Goal: Task Accomplishment & Management: Manage account settings

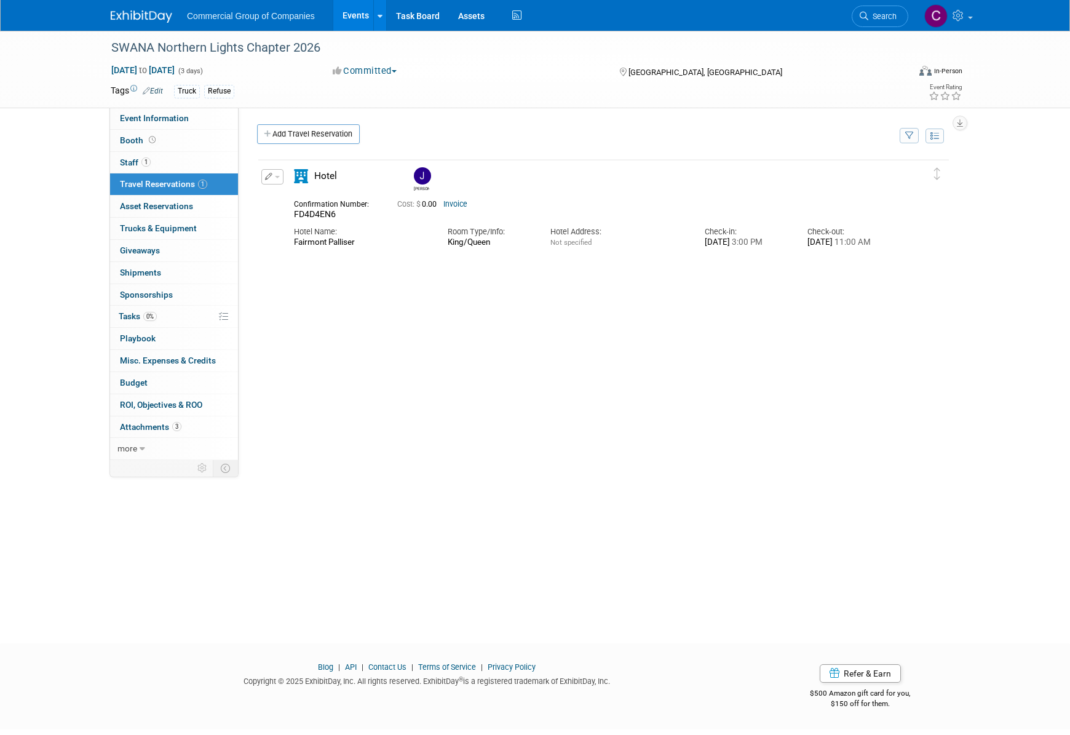
click at [151, 28] on div "Commercial Group of Companies Events Add Event Bulk Upload Events Shareable Eve…" at bounding box center [535, 15] width 849 height 31
click at [151, 25] on div "Commercial Group of Companies Events Add Event Bulk Upload Events Shareable Eve…" at bounding box center [535, 15] width 849 height 31
click at [153, 22] on img at bounding box center [141, 16] width 61 height 12
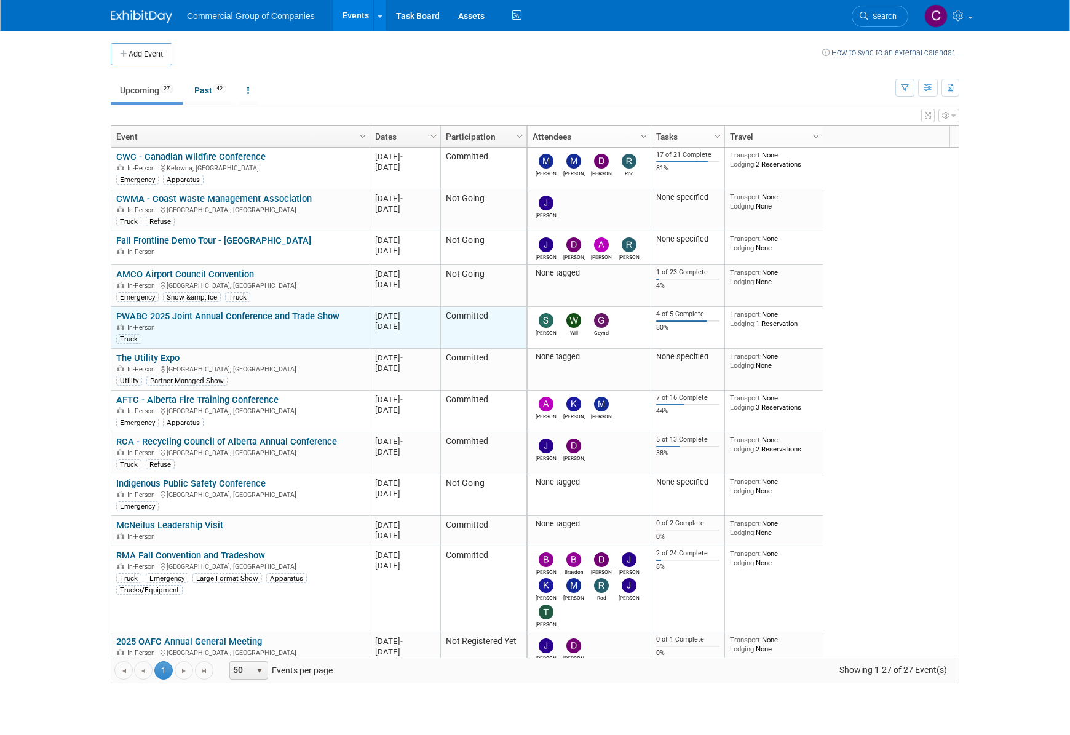
click at [295, 317] on link "PWABC 2025 Joint Annual Conference and Trade Show" at bounding box center [227, 316] width 223 height 11
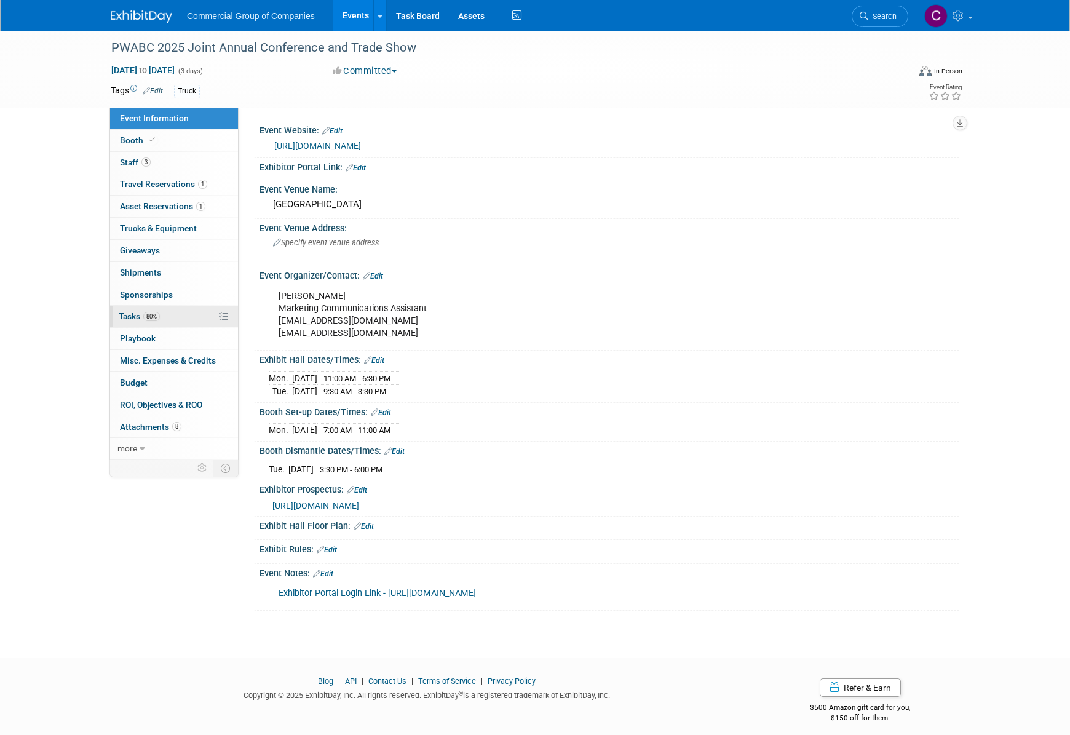
click at [198, 314] on link "80% Tasks 80%" at bounding box center [174, 317] width 128 height 22
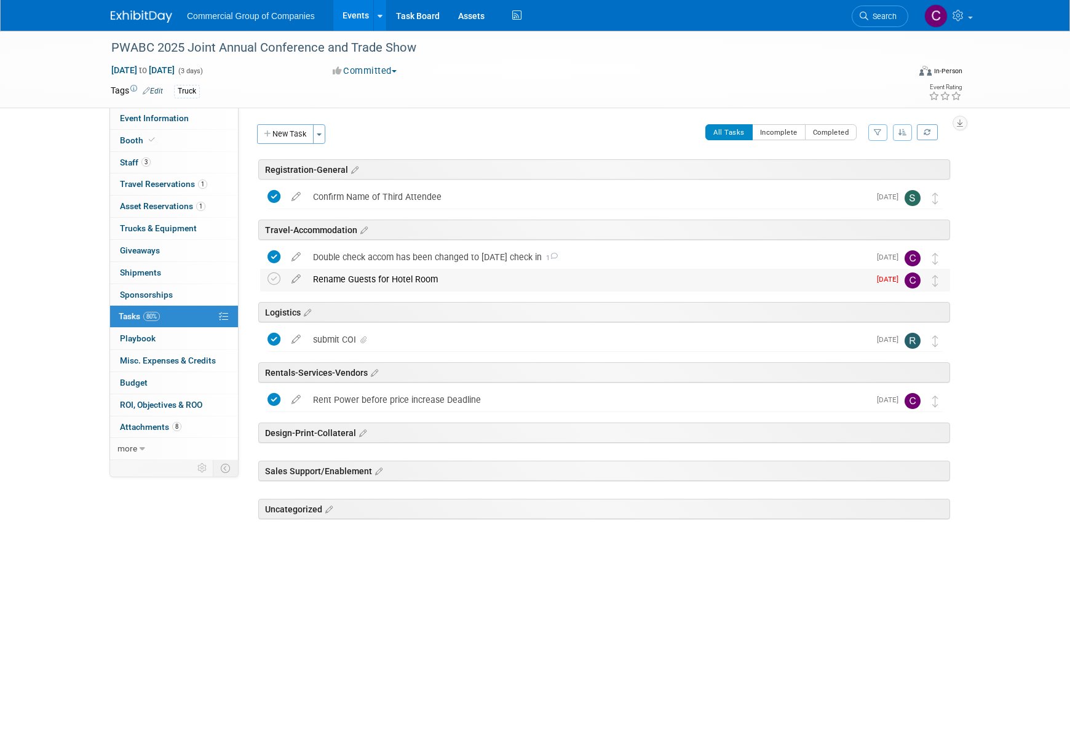
click at [454, 285] on div "Rename Guests for Hotel Room" at bounding box center [588, 279] width 563 height 21
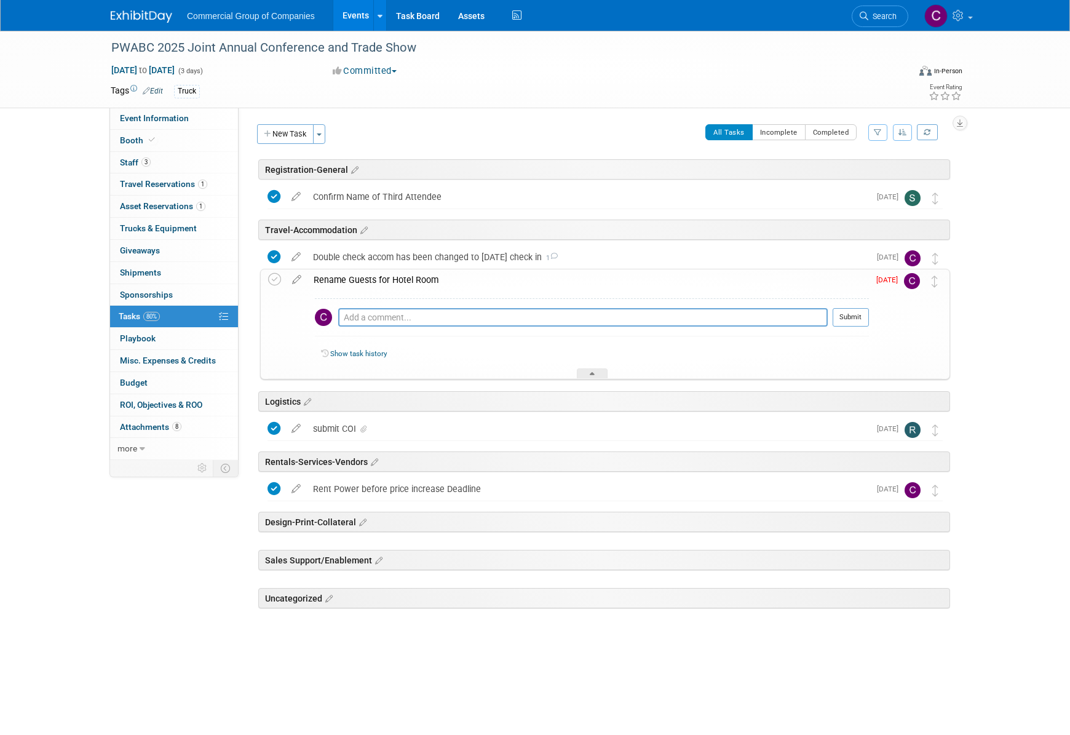
click at [454, 285] on div "Rename Guests for Hotel Room" at bounding box center [587, 279] width 561 height 21
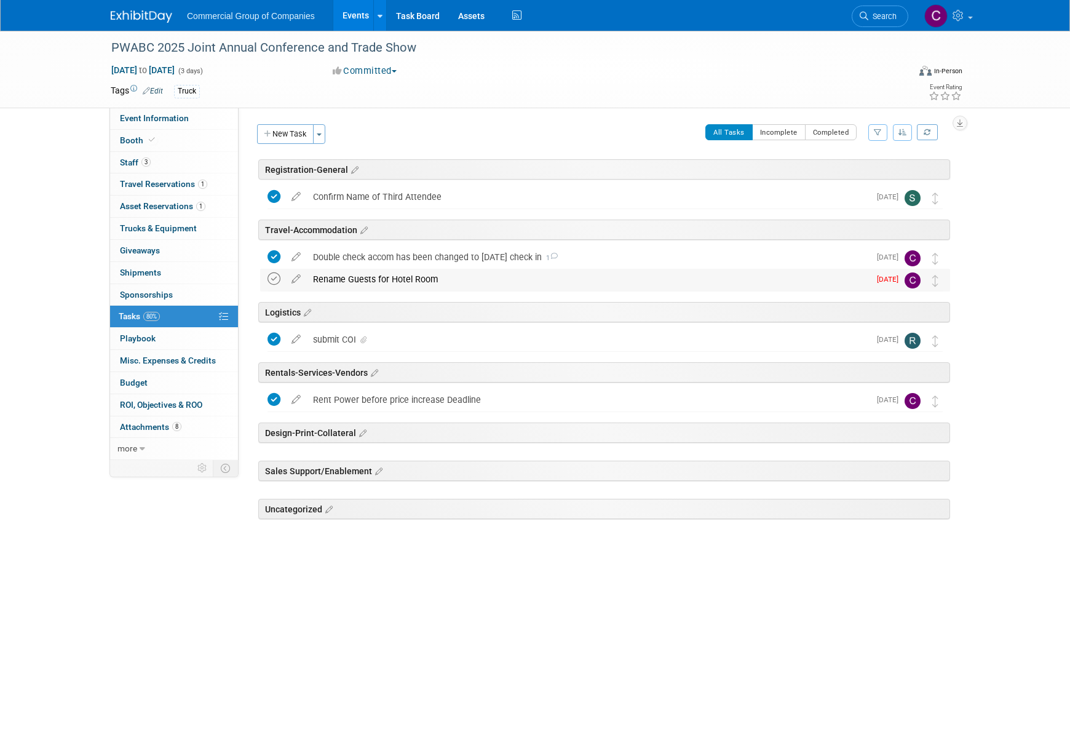
click at [272, 273] on icon at bounding box center [273, 278] width 13 height 13
click at [173, 186] on span "Travel Reservations 1" at bounding box center [163, 184] width 87 height 10
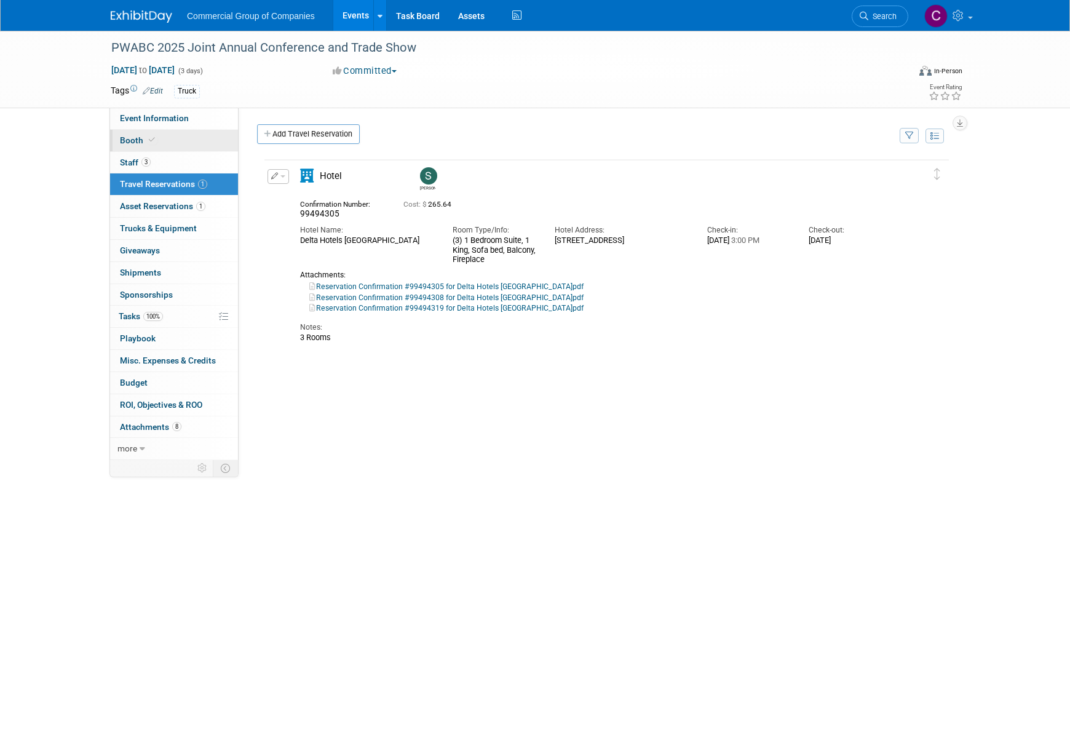
click at [191, 132] on link "Booth" at bounding box center [174, 141] width 128 height 22
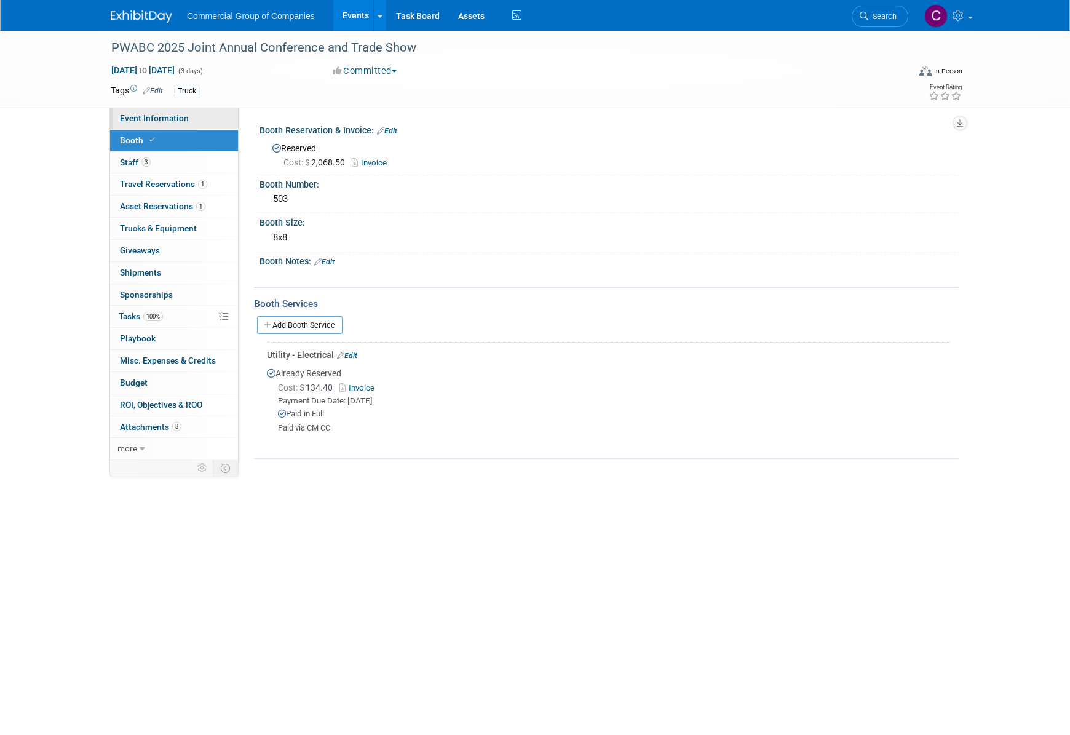
click at [192, 116] on link "Event Information" at bounding box center [174, 119] width 128 height 22
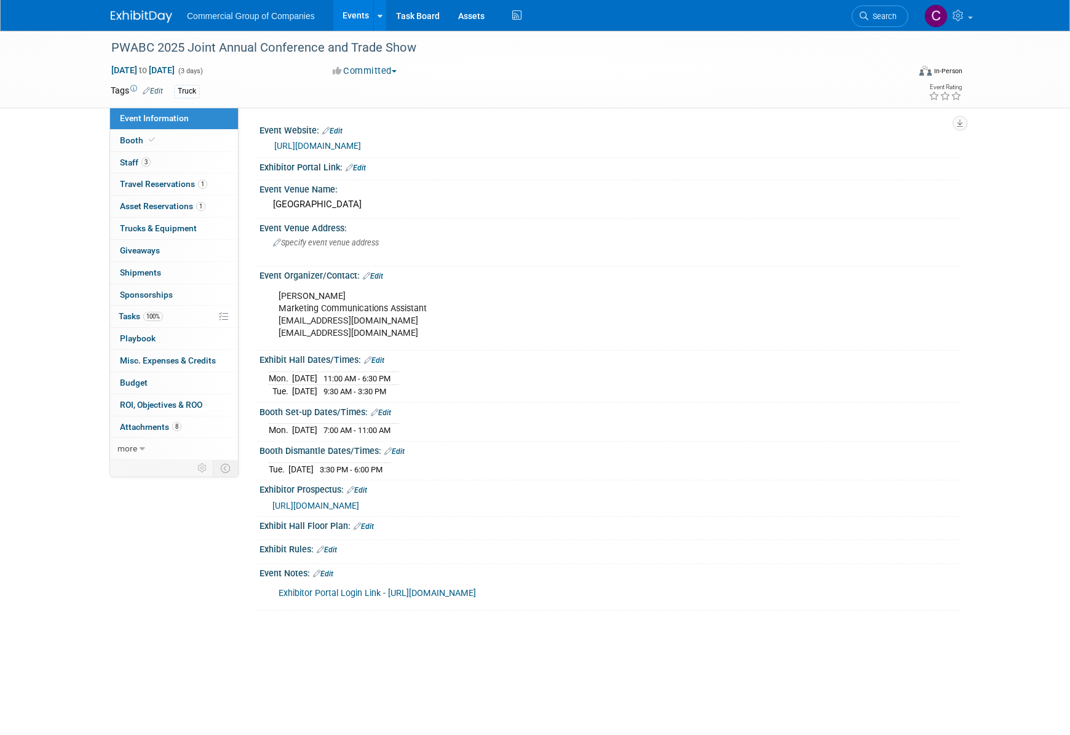
click at [476, 595] on link "Exhibitor Portal Login Link - [URL][DOMAIN_NAME]" at bounding box center [377, 593] width 197 height 10
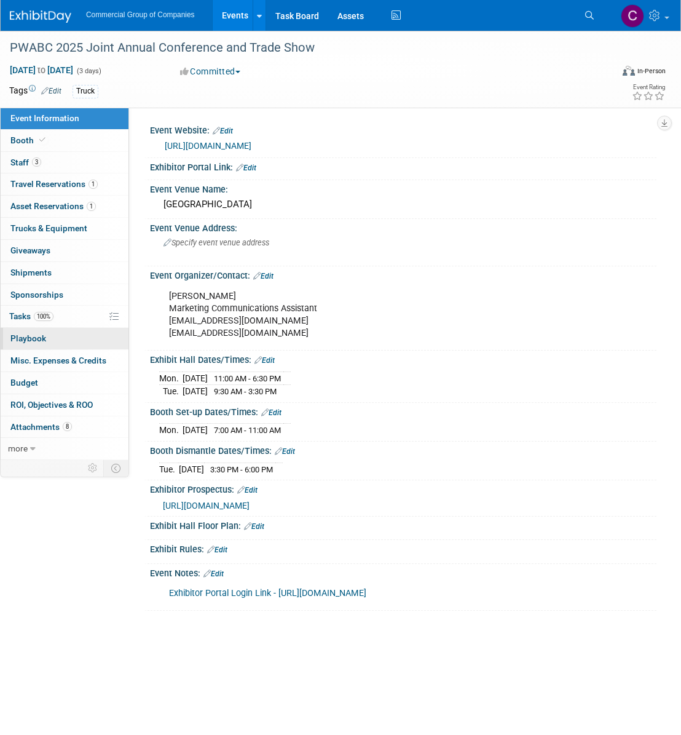
click at [56, 335] on link "0 Playbook 0" at bounding box center [65, 339] width 128 height 22
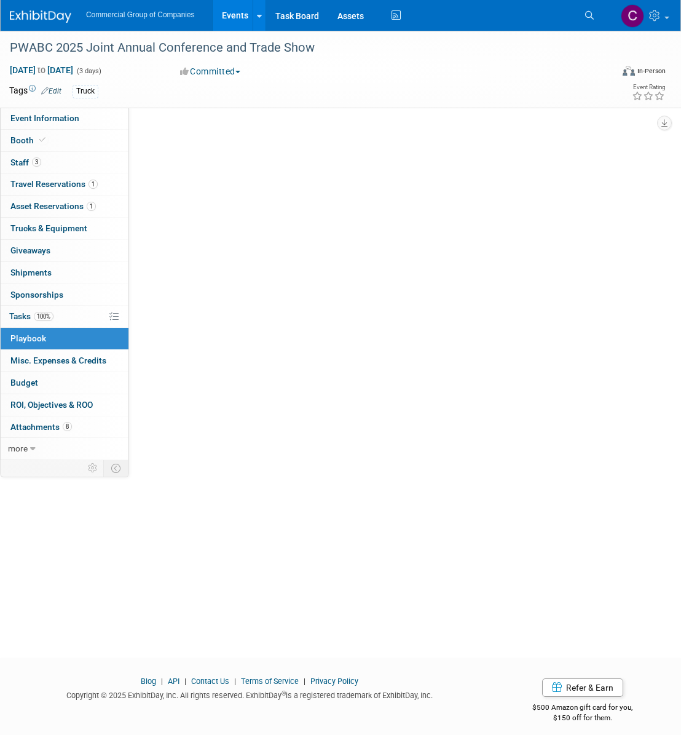
click at [56, 335] on link "0 Playbook 0" at bounding box center [65, 339] width 128 height 22
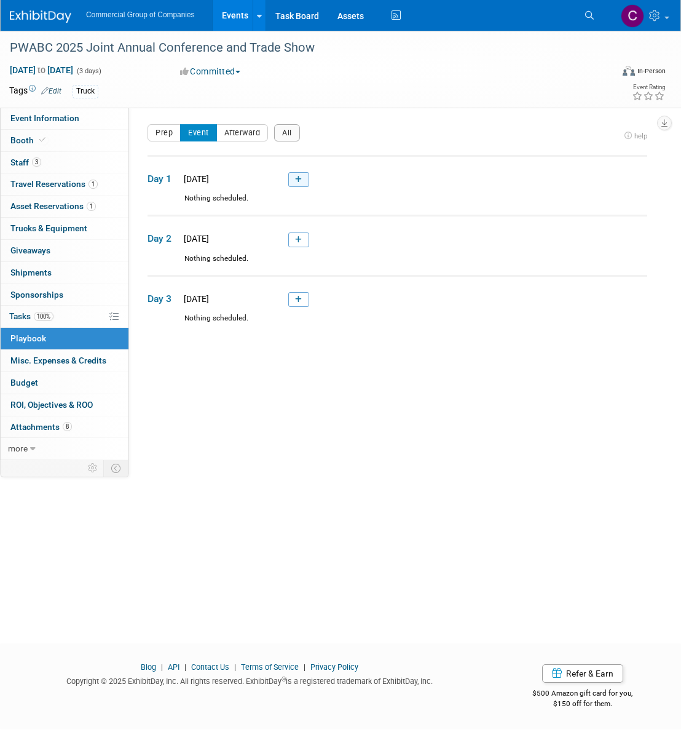
click at [293, 186] on link at bounding box center [298, 179] width 21 height 15
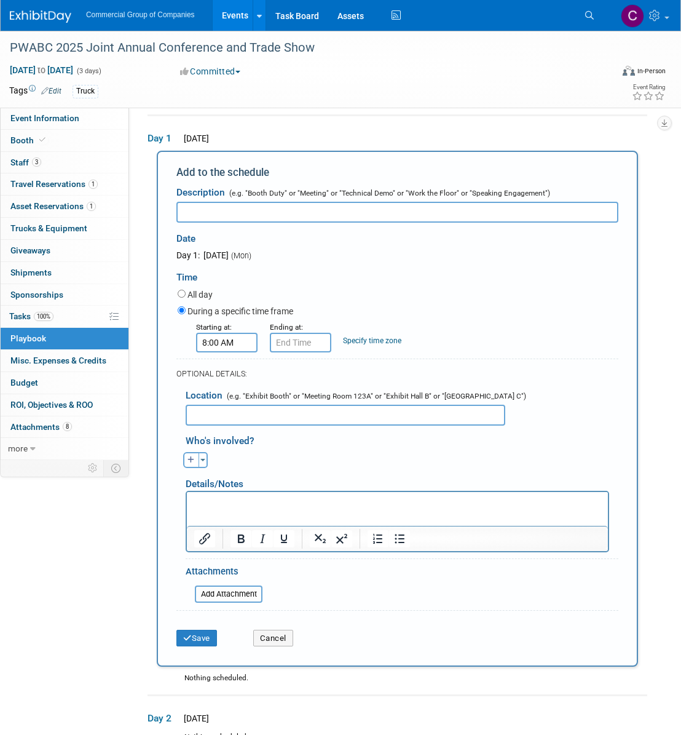
click at [231, 350] on input "8:00 AM" at bounding box center [226, 343] width 61 height 20
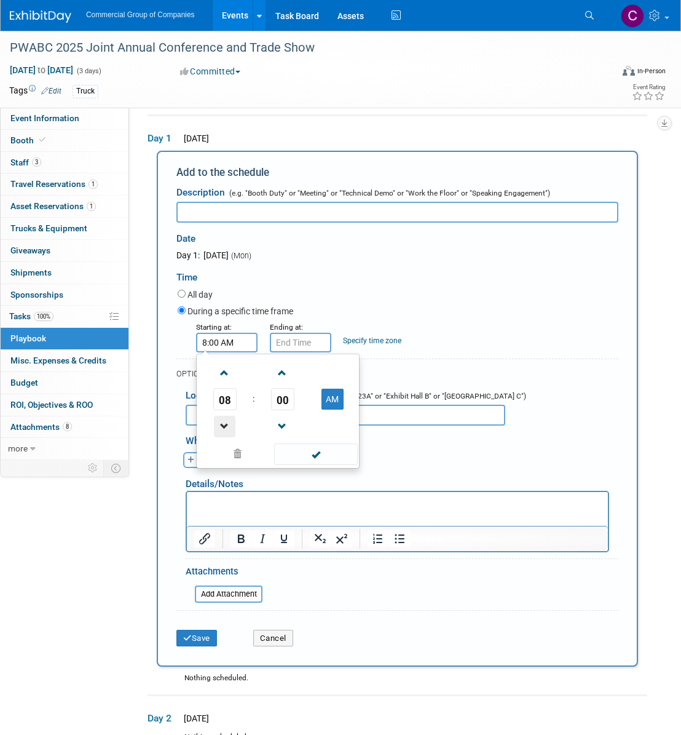
click at [221, 427] on span at bounding box center [225, 427] width 22 height 22
type input "7:00 AM"
click at [322, 460] on span at bounding box center [315, 454] width 83 height 22
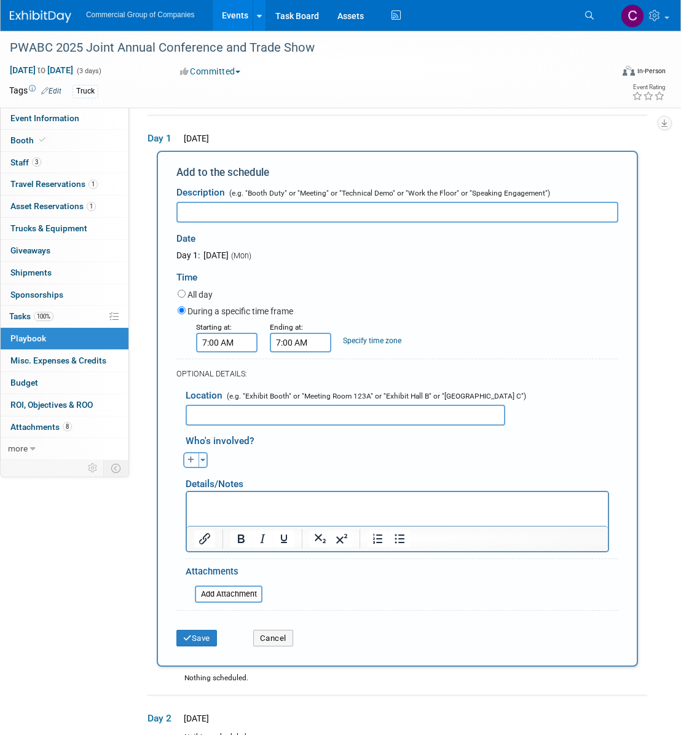
click at [293, 349] on input "7:00 AM" at bounding box center [300, 343] width 61 height 20
click at [296, 366] on span at bounding box center [299, 373] width 22 height 22
click at [296, 368] on span at bounding box center [299, 373] width 22 height 22
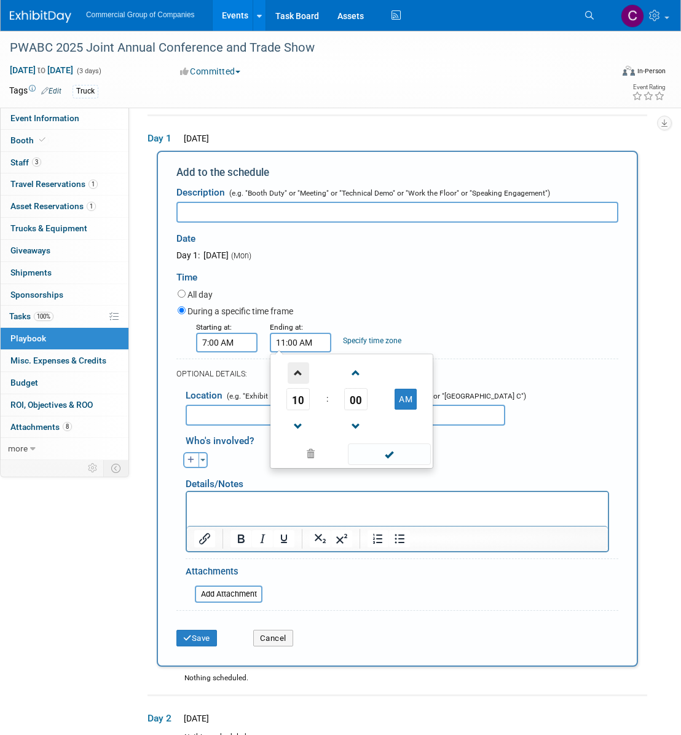
click at [296, 368] on span at bounding box center [299, 373] width 22 height 22
click at [301, 421] on span at bounding box center [299, 427] width 22 height 22
type input "11:00 AM"
click at [377, 456] on span at bounding box center [389, 454] width 83 height 22
click at [232, 213] on input "text" at bounding box center [397, 212] width 442 height 21
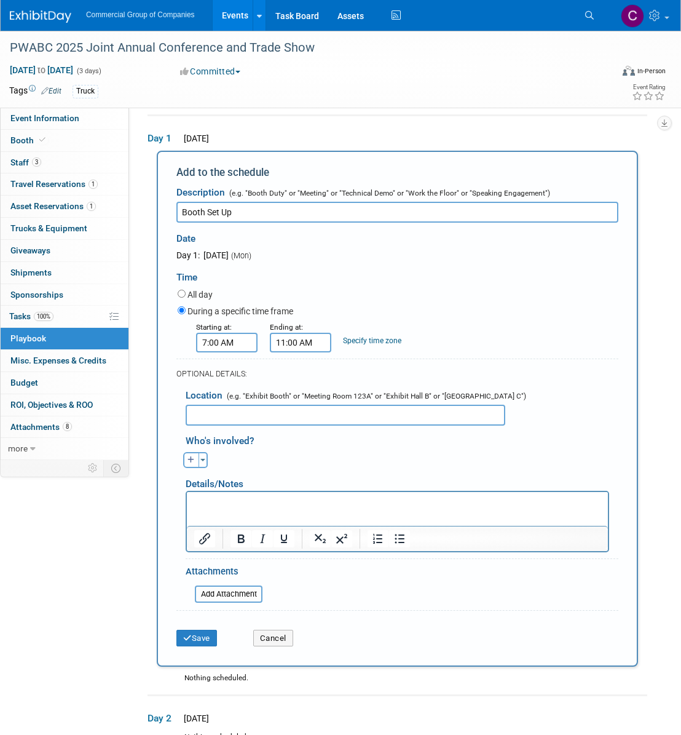
type input "Booth Set Up"
click at [251, 409] on input "text" at bounding box center [346, 415] width 320 height 21
paste input "Whistler Conference Centre: 4010 Whistler Way, Whistler, BC, V8E 1J2, BC, Canad…"
click at [339, 435] on div "Who's involved?" at bounding box center [402, 439] width 433 height 20
click at [458, 410] on input "Whistler Conference Centre: 4010 Whistler Way, Whistler, BC, V8E 1J2, BC, Canad…" at bounding box center [346, 415] width 320 height 21
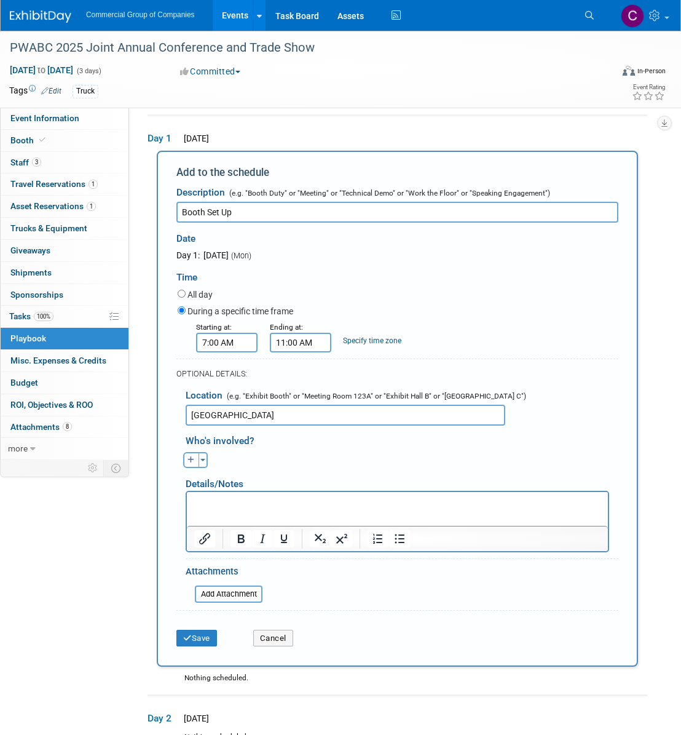
type input "Grand Foyer Ballroom"
click at [344, 458] on div "Adam remove Adam remove Adrian remove (me)" at bounding box center [401, 458] width 451 height 19
click at [208, 646] on button "Save" at bounding box center [196, 638] width 41 height 17
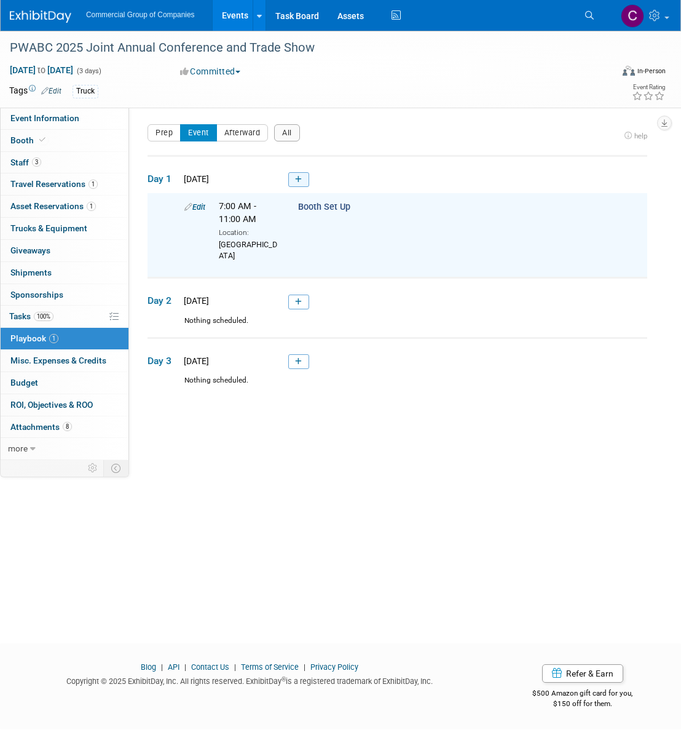
click at [302, 181] on link at bounding box center [298, 179] width 21 height 15
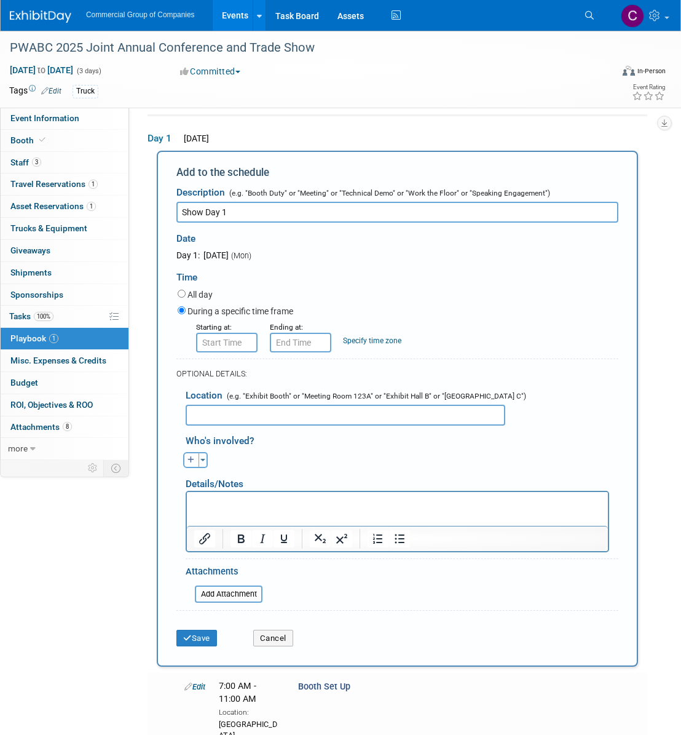
type input "Show Day 1"
click at [221, 353] on form "Description (e.g. "Booth Duty" or "Meeting" or "Technical Demo" or "Work the Fl…" at bounding box center [397, 416] width 442 height 473
click at [225, 344] on input "8:00 AM" at bounding box center [226, 343] width 61 height 20
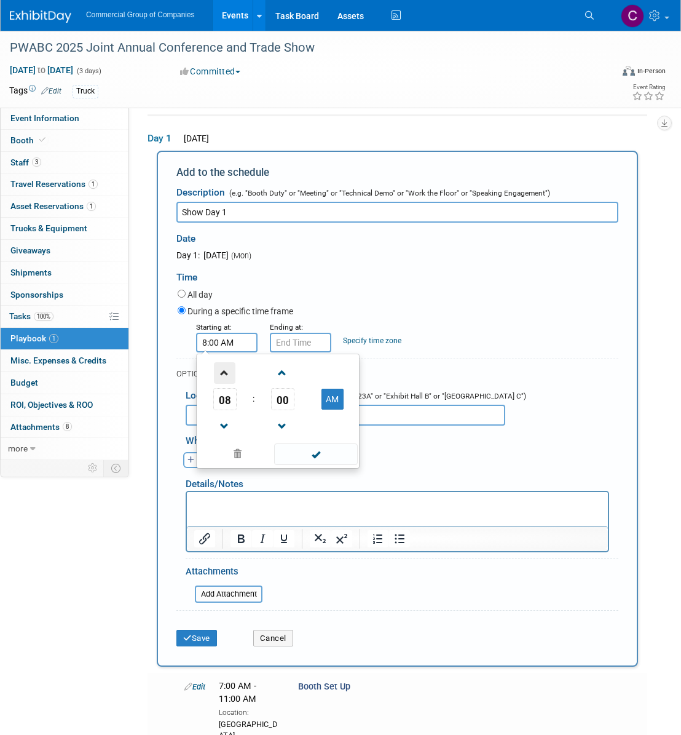
click at [231, 377] on span at bounding box center [225, 373] width 22 height 22
type input "11:00 AM"
click at [326, 451] on span at bounding box center [315, 454] width 83 height 22
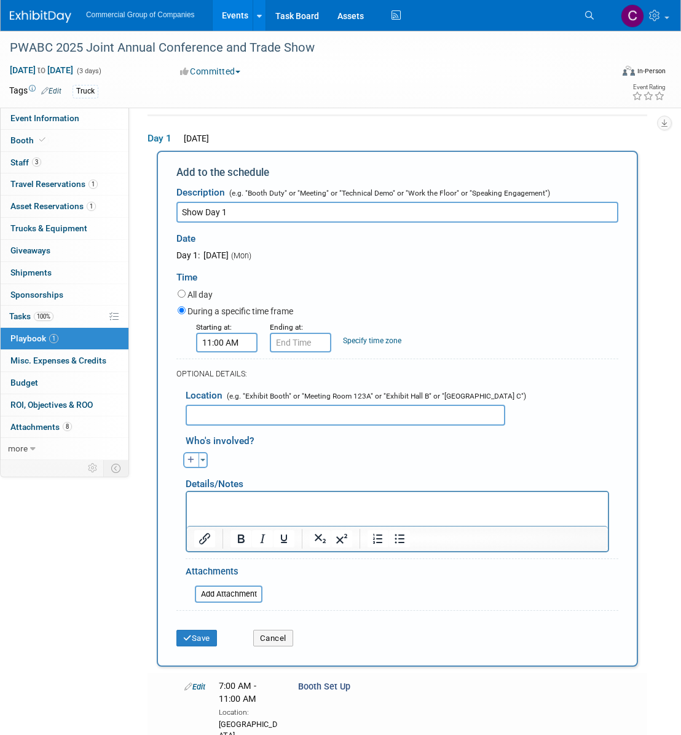
click at [313, 325] on div "Ending at:" at bounding box center [297, 326] width 55 height 12
click at [314, 343] on input "11:00 AM" at bounding box center [300, 343] width 61 height 20
click at [296, 368] on span at bounding box center [299, 373] width 22 height 22
click at [303, 381] on span at bounding box center [299, 373] width 22 height 22
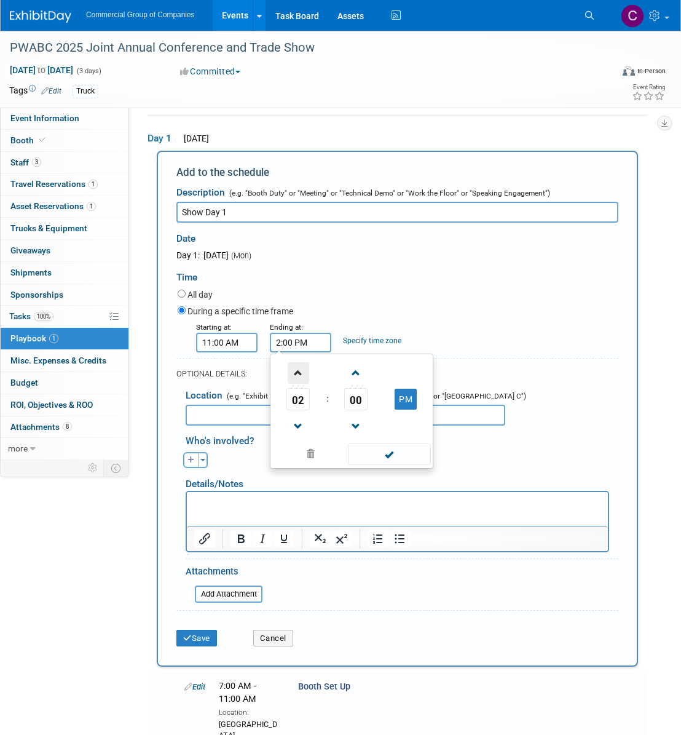
click at [303, 381] on span at bounding box center [299, 373] width 22 height 22
click at [364, 402] on span "00" at bounding box center [355, 399] width 23 height 22
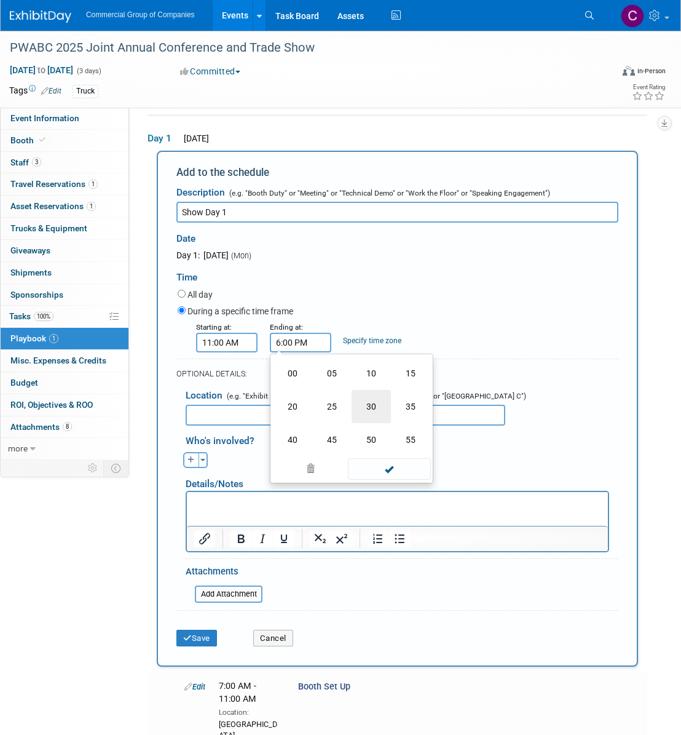
click at [378, 411] on td "30" at bounding box center [371, 406] width 39 height 33
type input "6:30 PM"
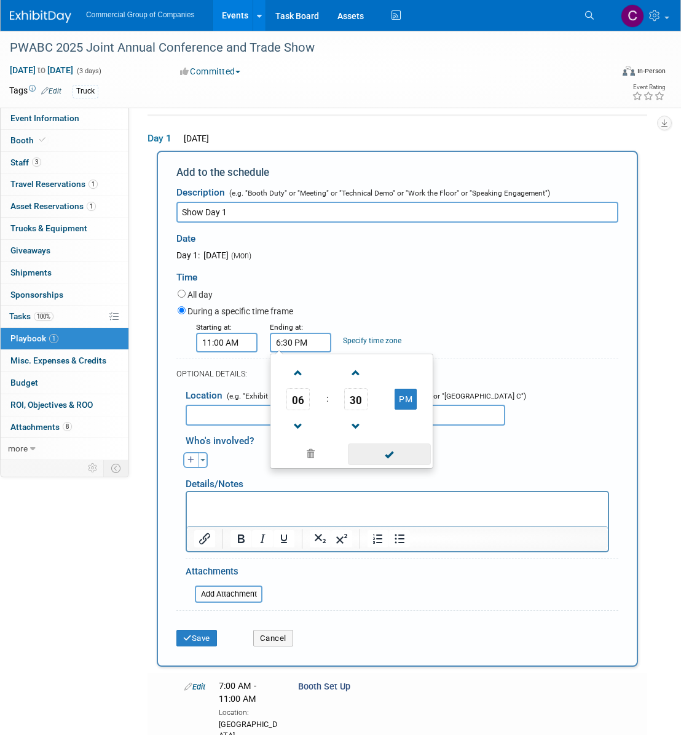
click at [402, 462] on span at bounding box center [389, 454] width 83 height 22
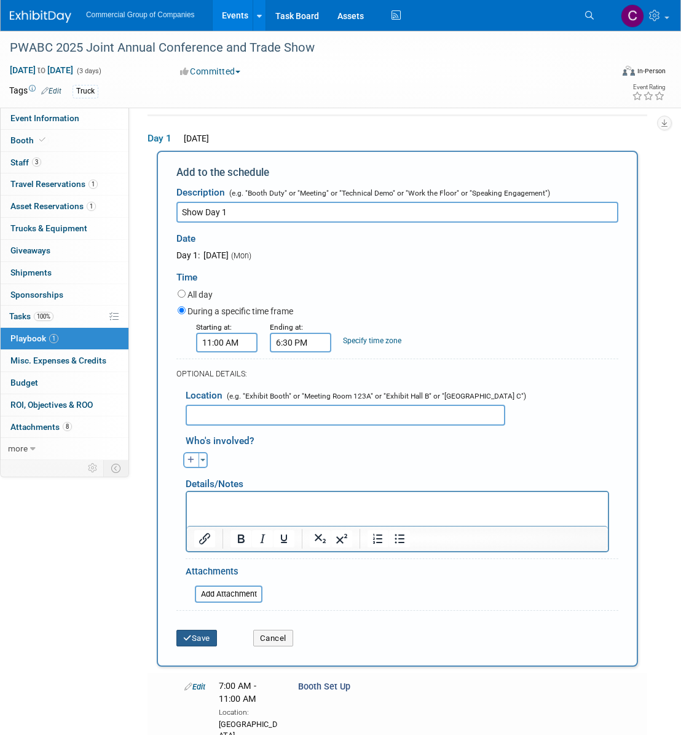
click at [204, 638] on button "Save" at bounding box center [196, 638] width 41 height 17
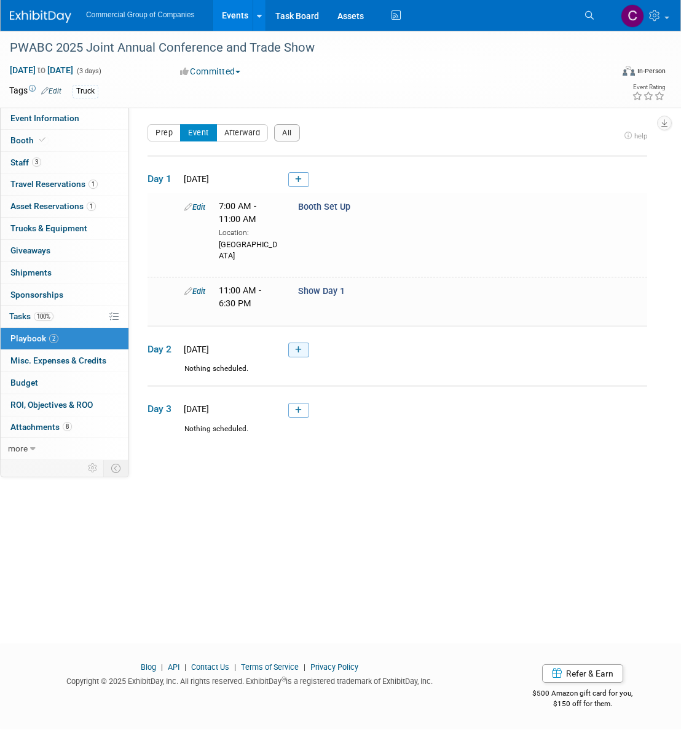
click at [307, 357] on link at bounding box center [298, 350] width 21 height 15
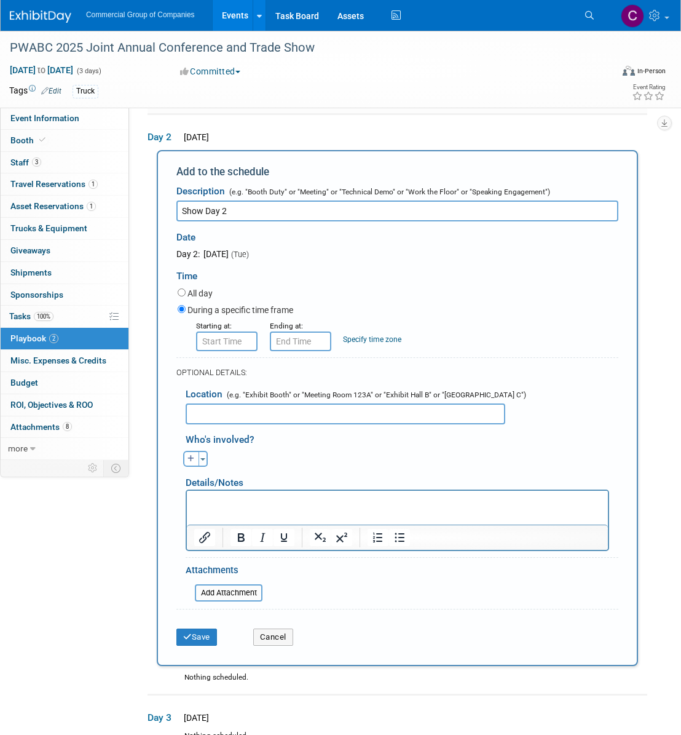
type input "Show Day 2"
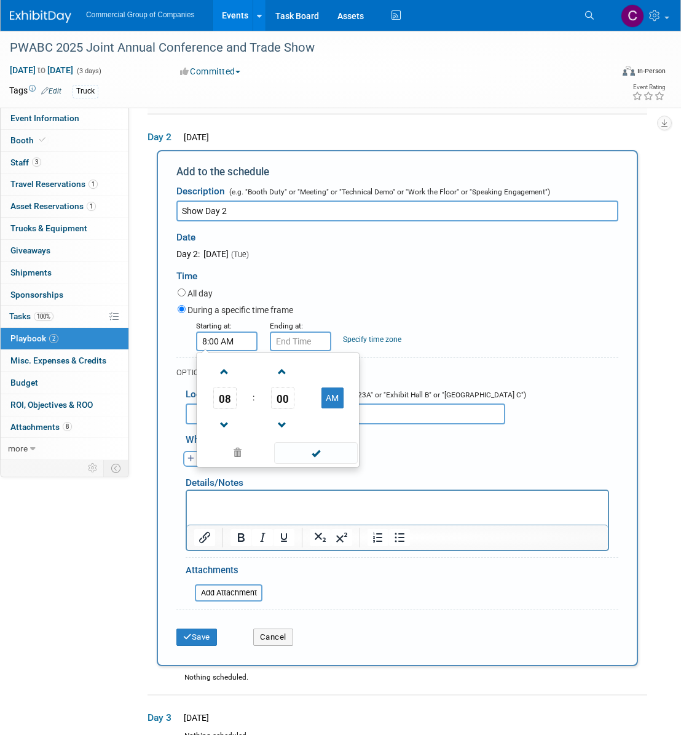
click at [233, 338] on input "8:00 AM" at bounding box center [226, 341] width 61 height 20
click at [224, 379] on span at bounding box center [225, 372] width 22 height 22
click at [296, 403] on td "00" at bounding box center [282, 398] width 51 height 22
click at [290, 402] on span "00" at bounding box center [282, 398] width 23 height 22
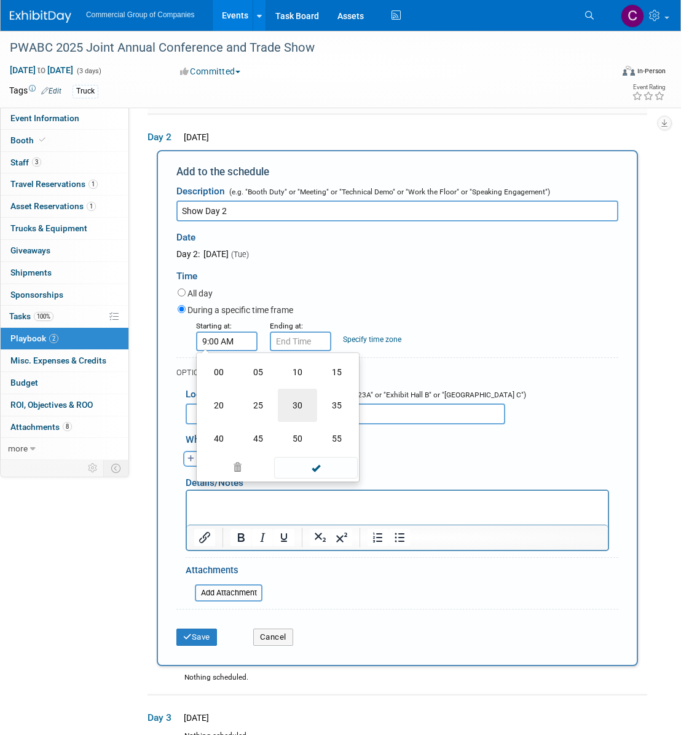
click at [291, 408] on td "30" at bounding box center [297, 405] width 39 height 33
type input "9:30 AM"
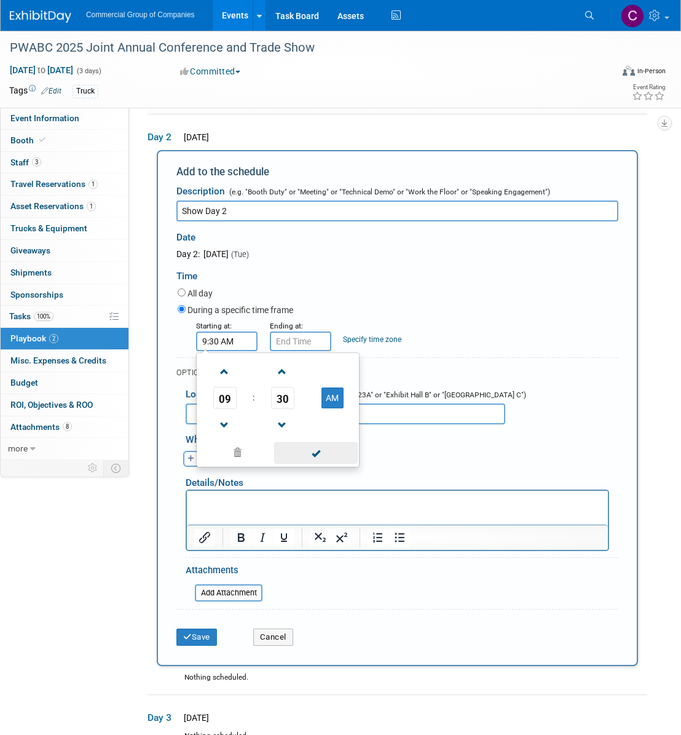
click at [326, 452] on span at bounding box center [315, 453] width 83 height 22
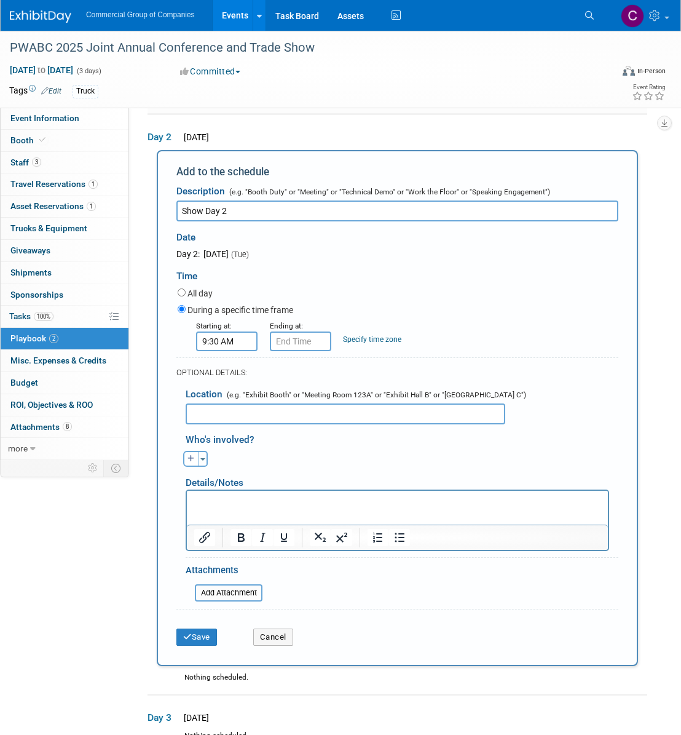
click at [287, 359] on div "OPTIONAL DETAILS:" at bounding box center [397, 368] width 442 height 23
click at [291, 352] on form "Description (e.g. "Booth Duty" or "Meeting" or "Technical Demo" or "Work the Fl…" at bounding box center [397, 415] width 442 height 473
click at [298, 345] on input "9:30 AM" at bounding box center [300, 341] width 61 height 20
click at [296, 397] on span "09" at bounding box center [298, 398] width 23 height 22
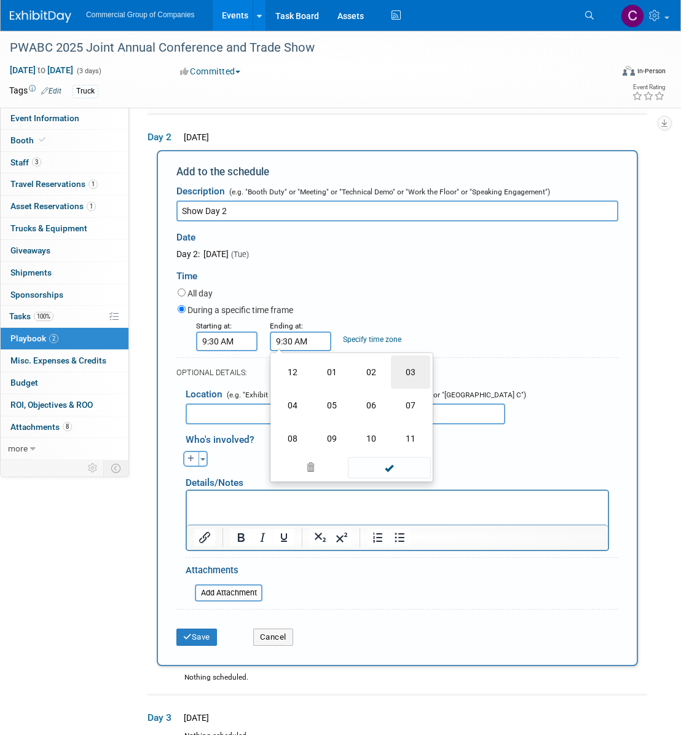
click at [400, 370] on td "03" at bounding box center [410, 371] width 39 height 33
click at [418, 400] on td "AM" at bounding box center [406, 398] width 49 height 22
click at [411, 402] on button "AM" at bounding box center [406, 397] width 22 height 21
type input "3:30 PM"
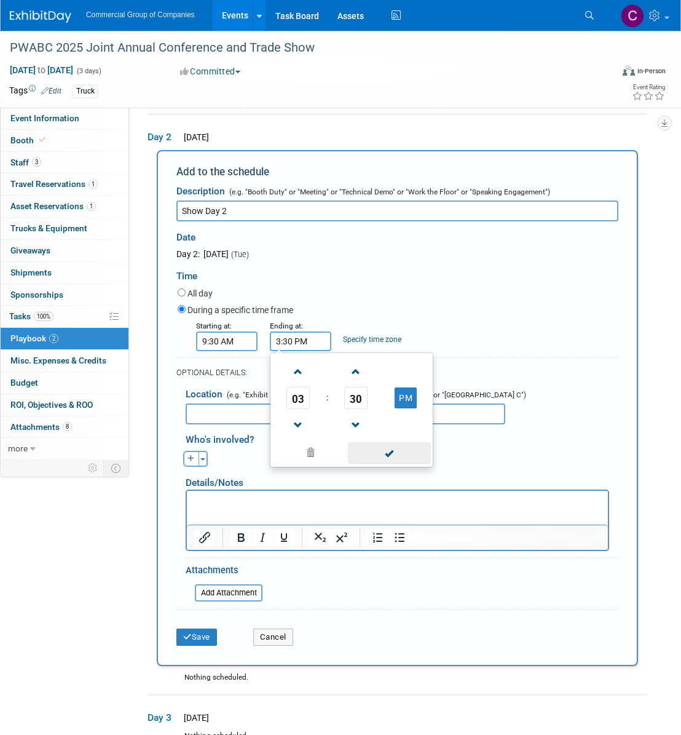
click at [405, 453] on span at bounding box center [389, 453] width 83 height 22
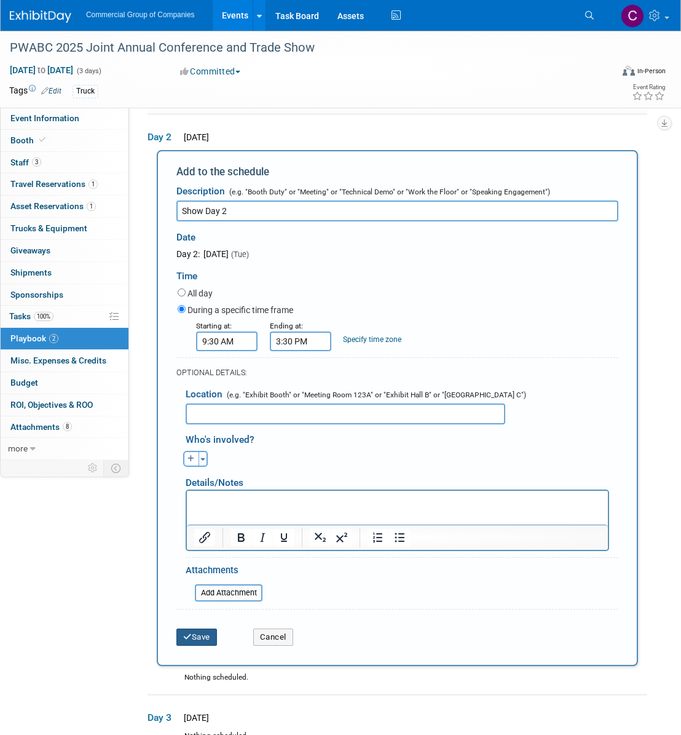
click at [193, 637] on button "Save" at bounding box center [196, 636] width 41 height 17
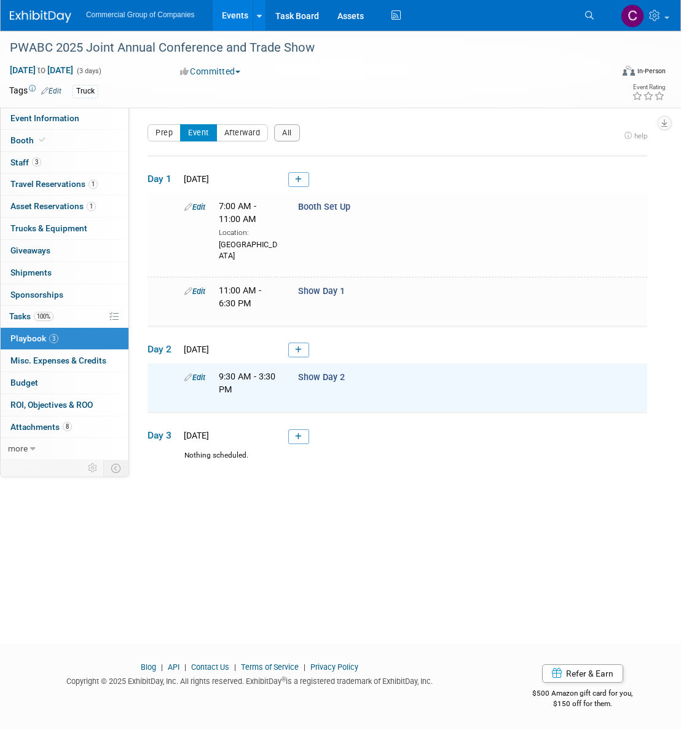
click at [301, 358] on td "Day 2 Tue. Oct 7, 2025" at bounding box center [398, 346] width 500 height 38
click at [303, 352] on link at bounding box center [298, 350] width 21 height 15
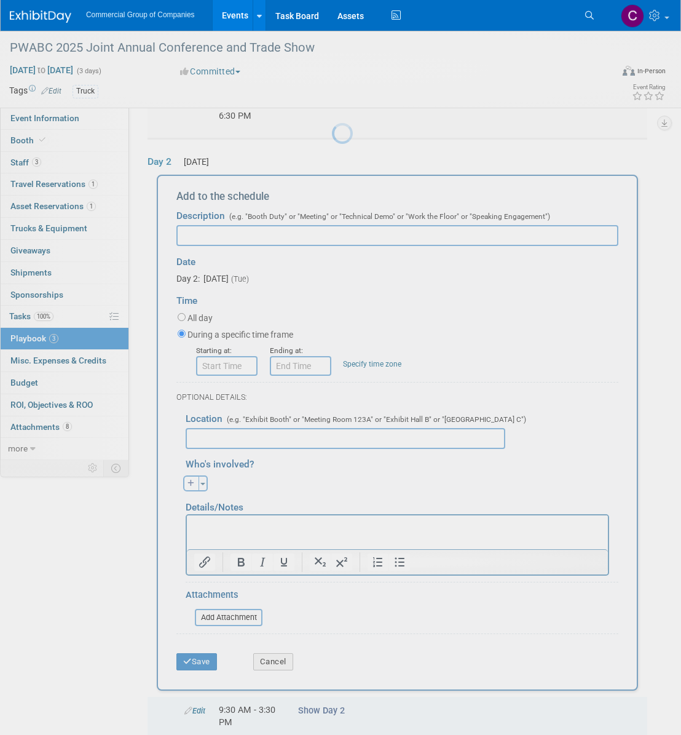
scroll to position [211, 0]
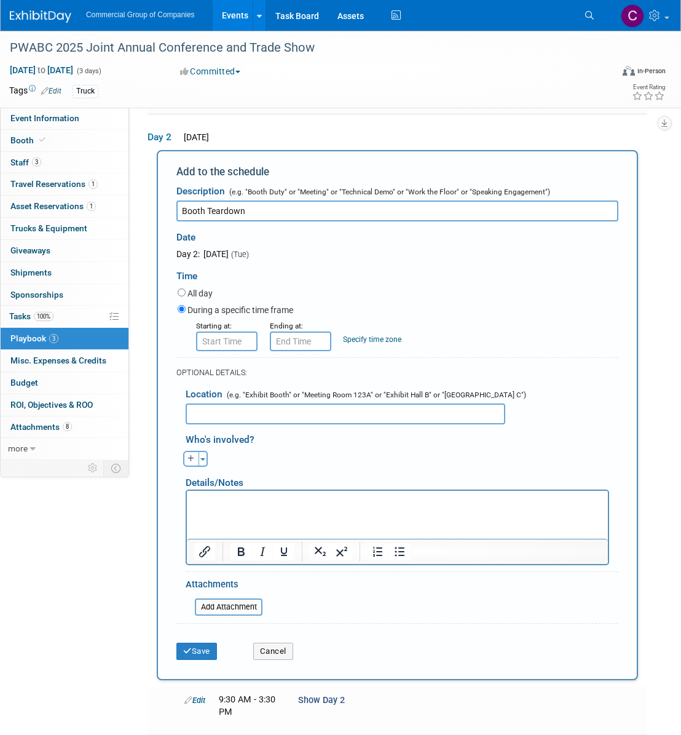
type input "Booth Teardown"
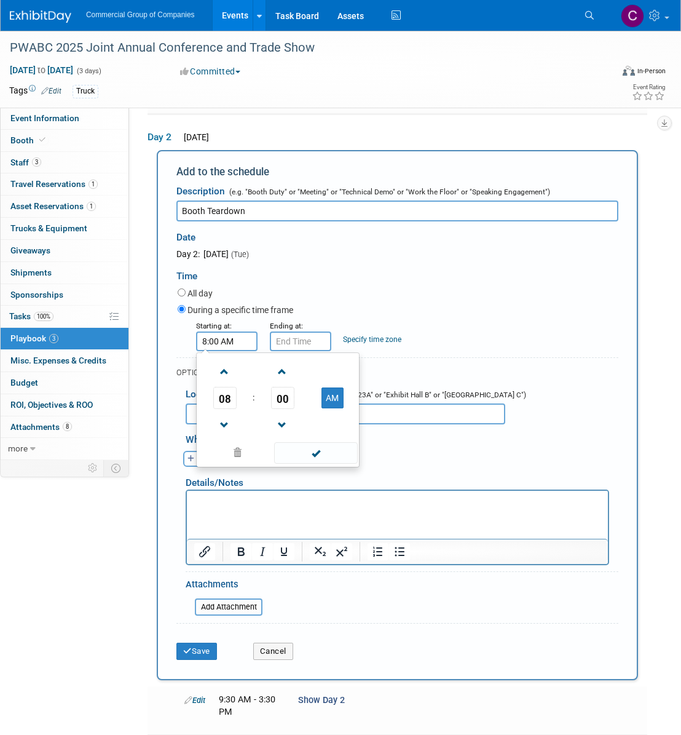
click at [237, 344] on input "8:00 AM" at bounding box center [226, 341] width 61 height 20
click at [229, 415] on span at bounding box center [225, 425] width 22 height 22
click at [229, 405] on span "07" at bounding box center [224, 398] width 23 height 22
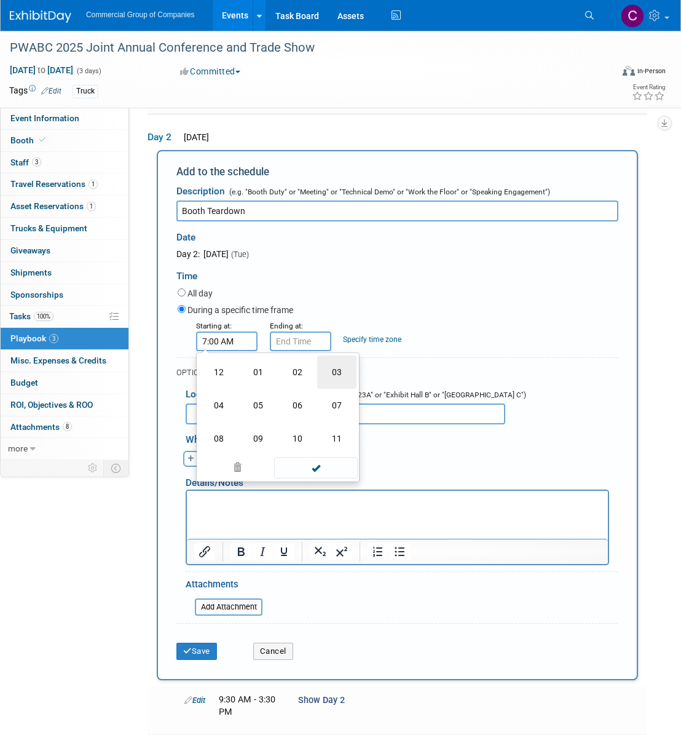
click at [331, 370] on td "03" at bounding box center [336, 371] width 39 height 33
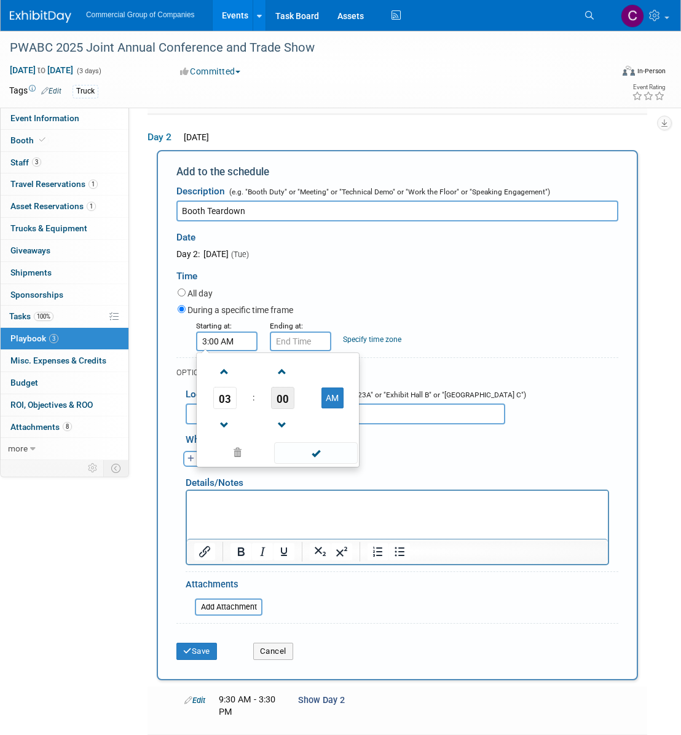
click at [283, 394] on span "00" at bounding box center [282, 398] width 23 height 22
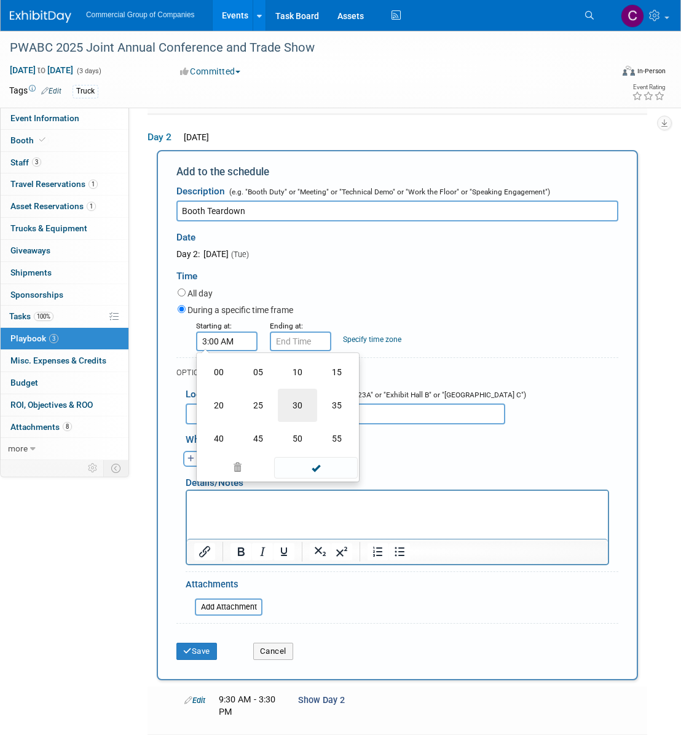
click at [299, 405] on td "30" at bounding box center [297, 405] width 39 height 33
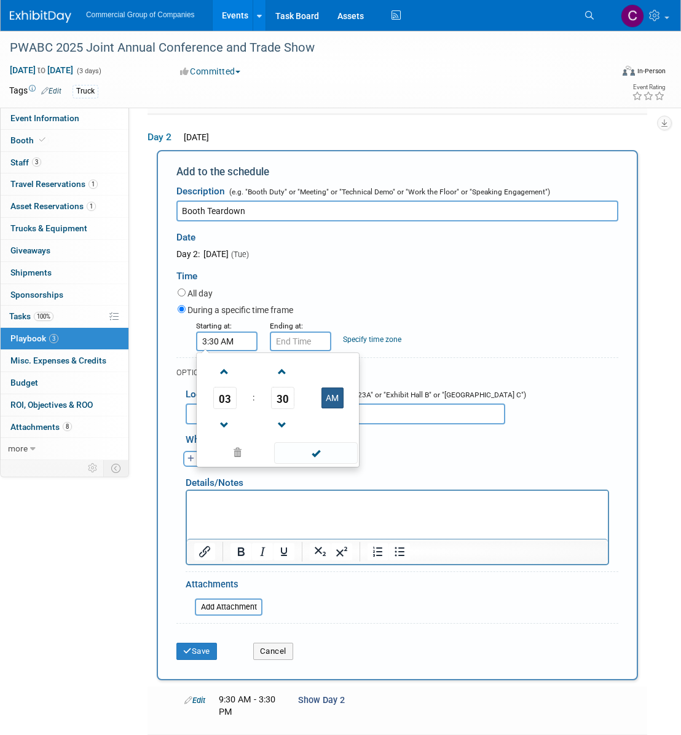
click at [333, 403] on button "AM" at bounding box center [333, 397] width 22 height 21
type input "3:30 PM"
click at [328, 450] on span at bounding box center [315, 453] width 83 height 22
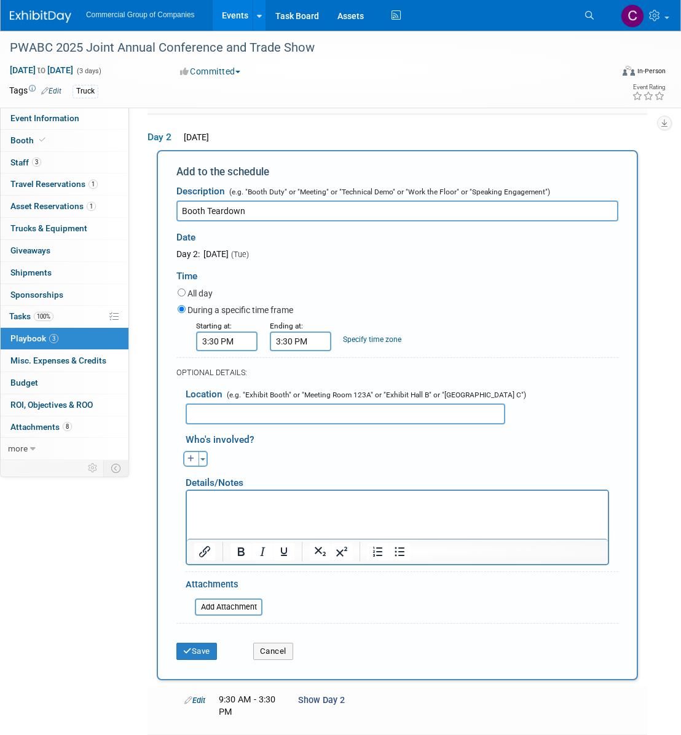
click at [299, 346] on input "3:30 PM" at bounding box center [300, 341] width 61 height 20
click at [306, 404] on span "03" at bounding box center [298, 398] width 23 height 22
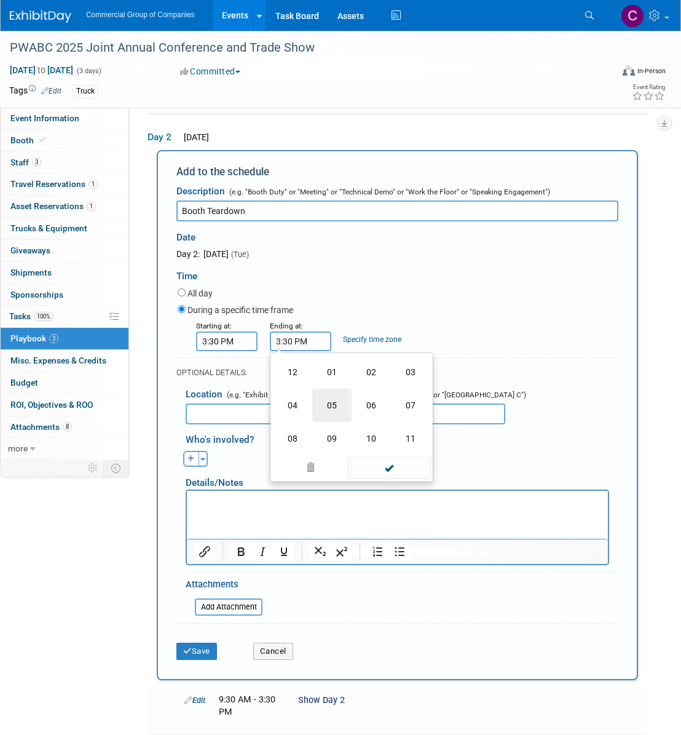
click at [339, 400] on td "05" at bounding box center [331, 405] width 39 height 33
click at [350, 408] on span "30" at bounding box center [355, 398] width 23 height 22
click at [301, 377] on td "00" at bounding box center [292, 371] width 39 height 33
type input "5:00 PM"
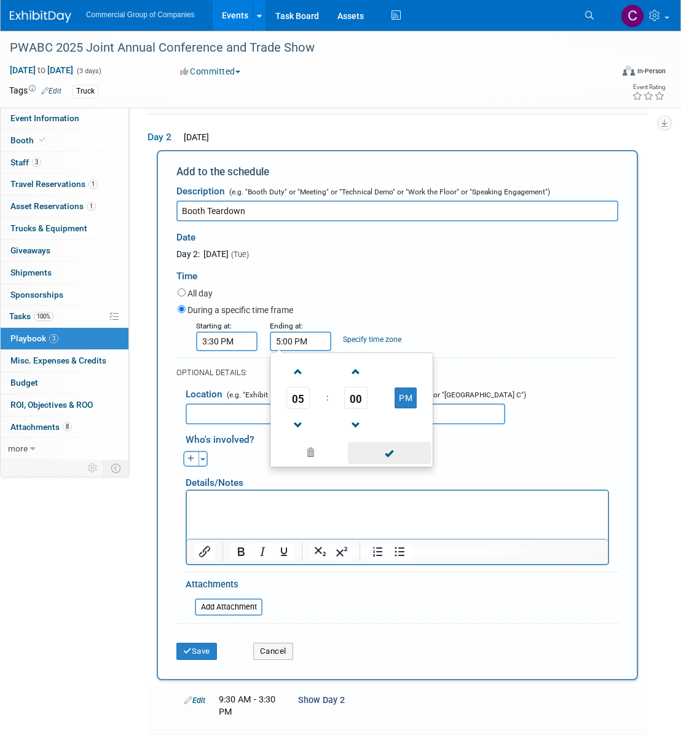
click at [376, 449] on span at bounding box center [389, 453] width 83 height 22
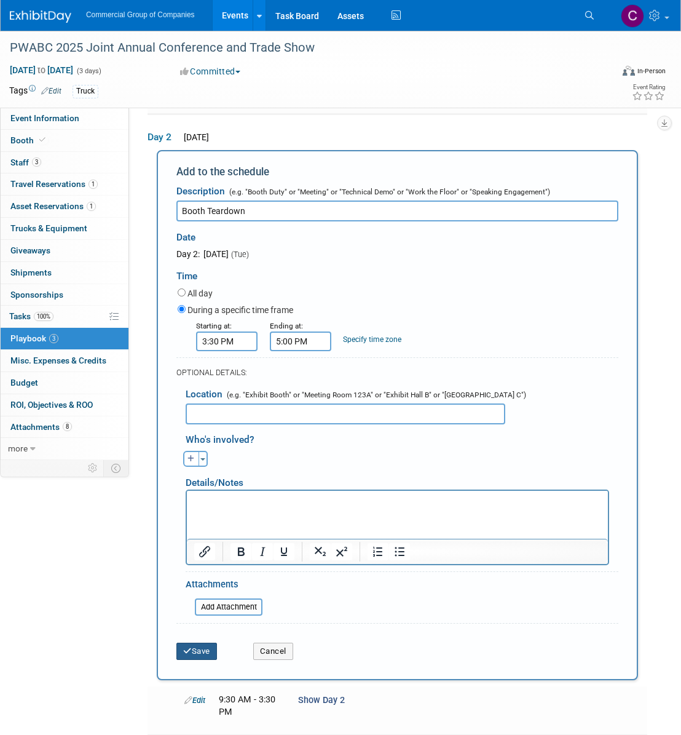
click at [199, 649] on button "Save" at bounding box center [196, 651] width 41 height 17
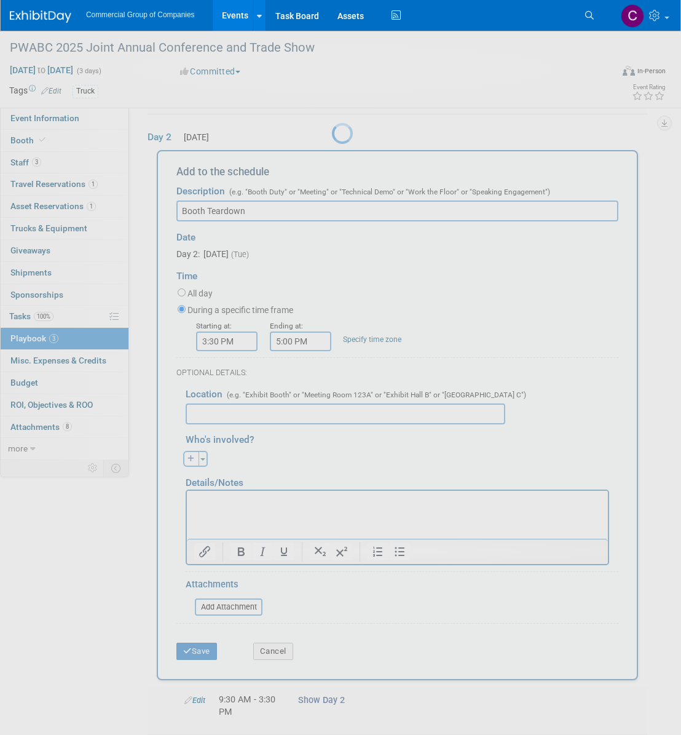
scroll to position [0, 0]
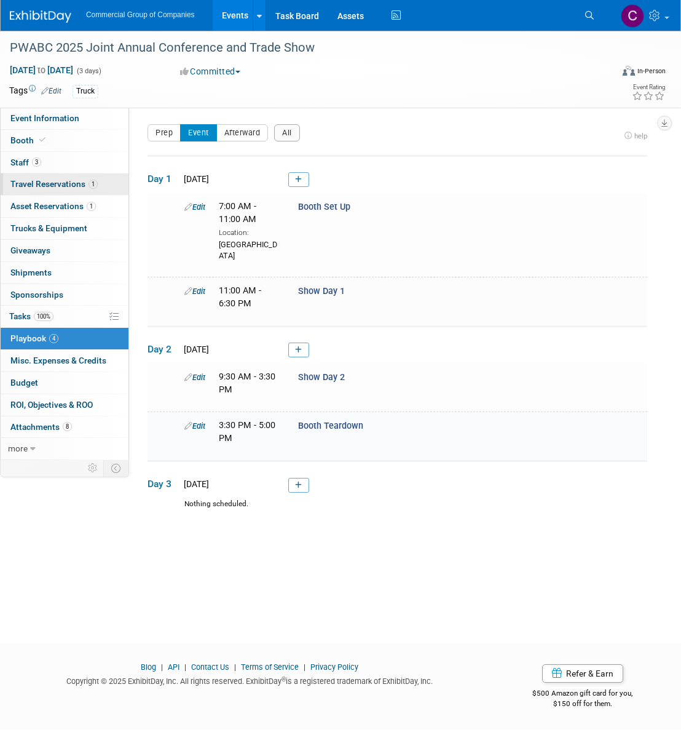
click at [50, 185] on span "Travel Reservations 1" at bounding box center [53, 184] width 87 height 10
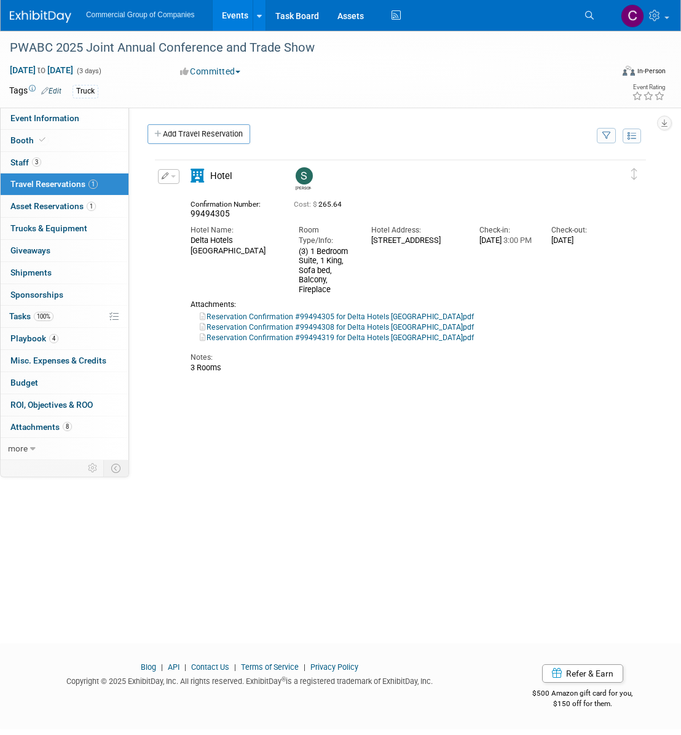
click at [349, 318] on link "Reservation Confirmation #99494305 for Delta Hotels Whistler Village Suites.pdf" at bounding box center [337, 316] width 274 height 9
click at [58, 200] on link "1 Asset Reservations 1" at bounding box center [65, 207] width 128 height 22
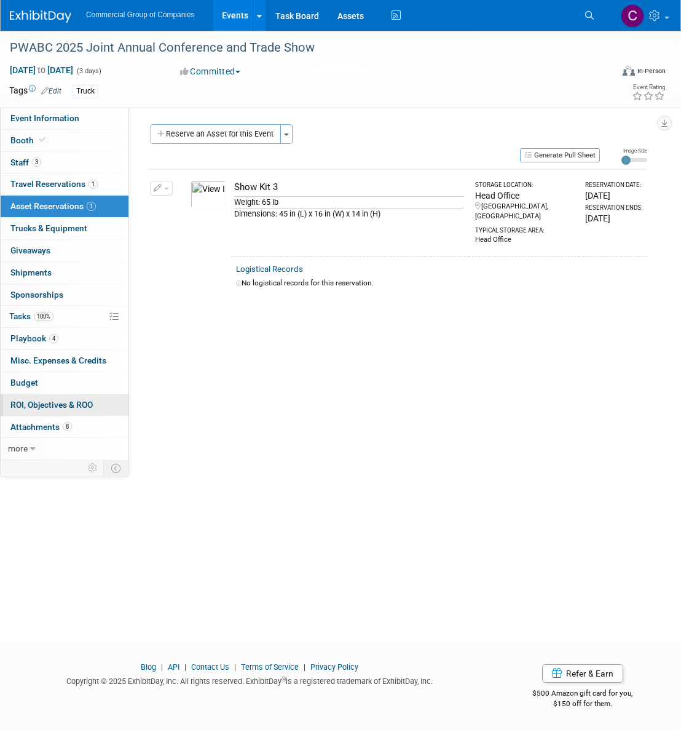
click at [79, 402] on span "ROI, Objectives & ROO 0" at bounding box center [51, 405] width 82 height 10
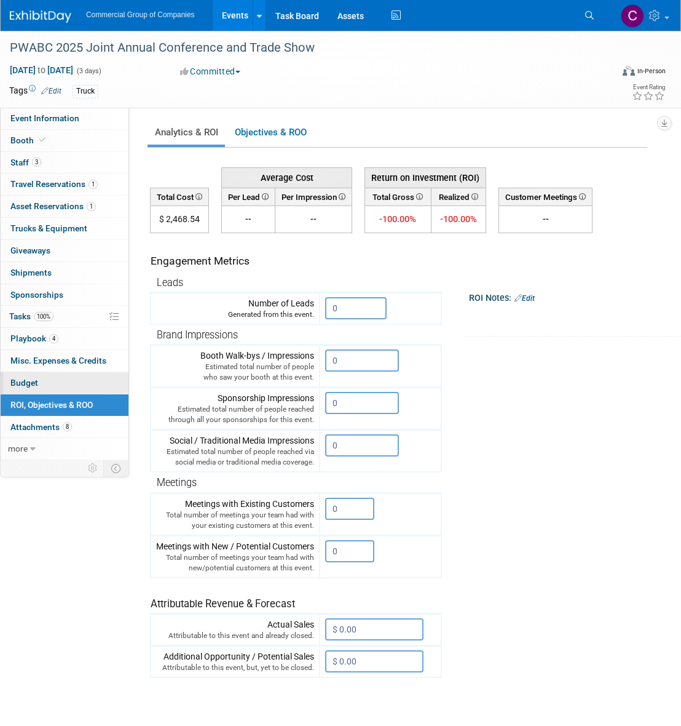
click at [74, 385] on link "Budget" at bounding box center [65, 383] width 128 height 22
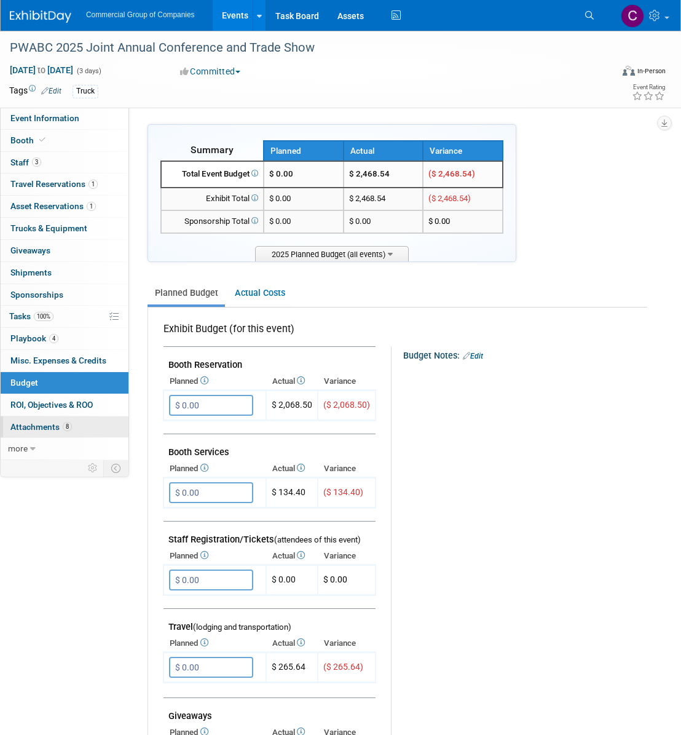
click at [46, 426] on span "Attachments 8" at bounding box center [40, 427] width 61 height 10
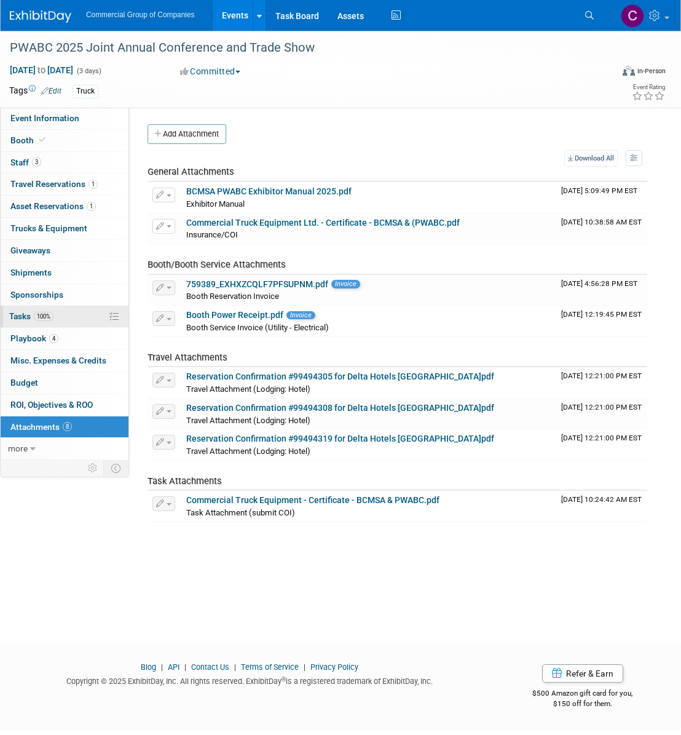
click at [52, 319] on span "100%" at bounding box center [44, 316] width 20 height 9
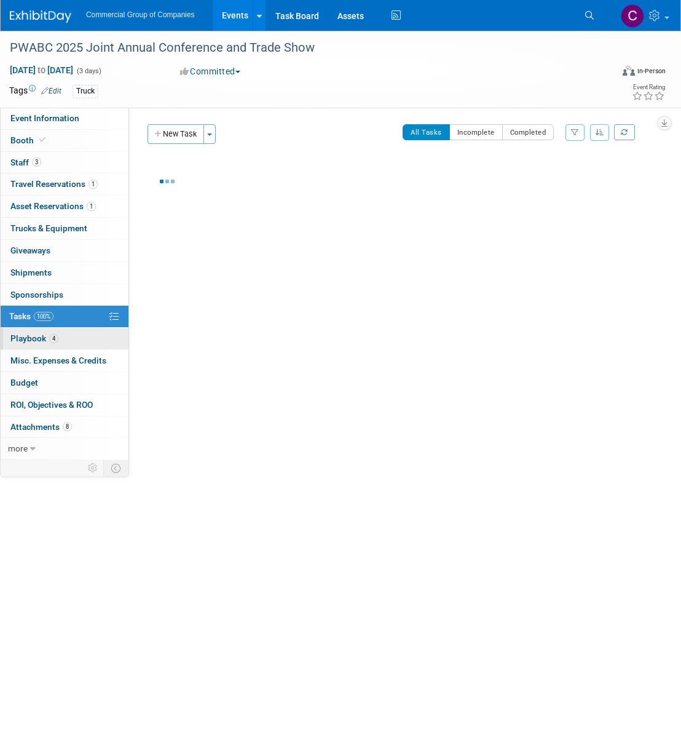
click at [49, 337] on span "4" at bounding box center [53, 338] width 9 height 9
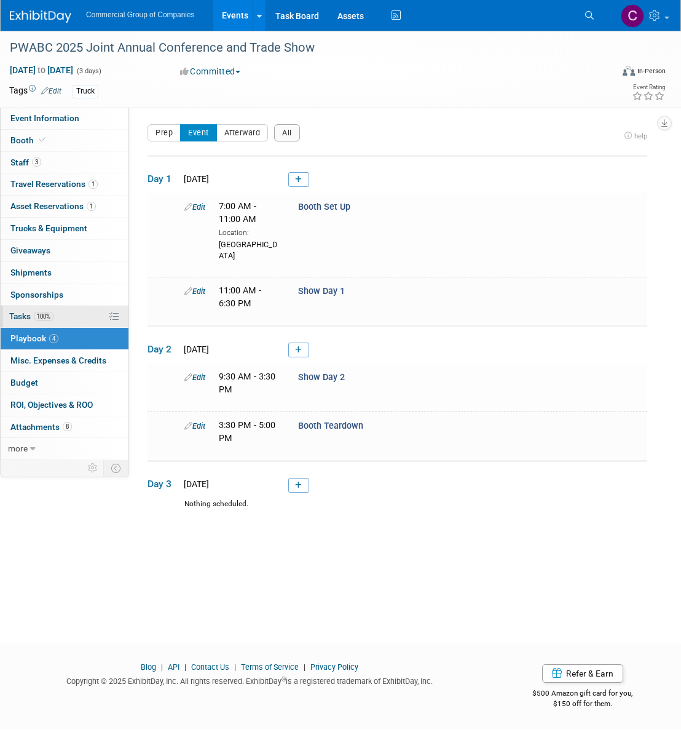
click at [53, 317] on span "100%" at bounding box center [44, 316] width 20 height 9
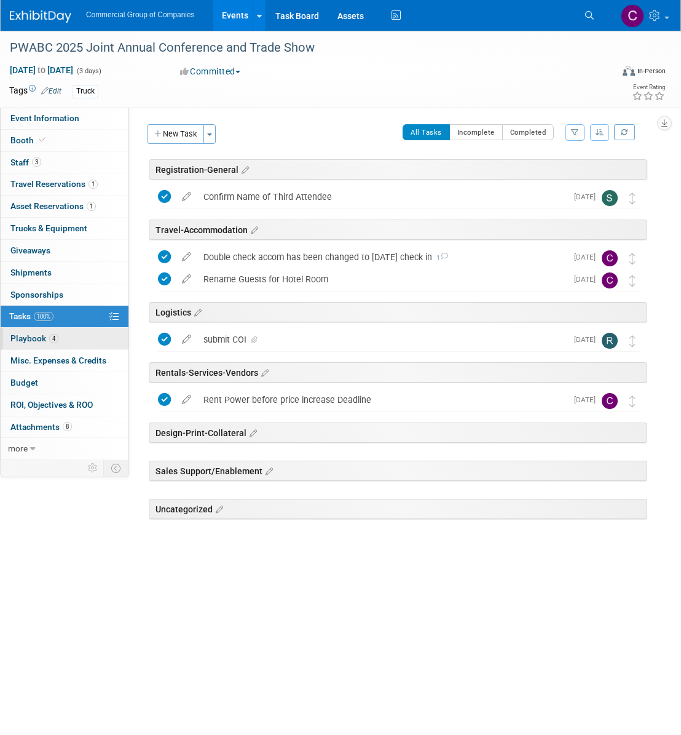
click at [65, 338] on link "4 Playbook 4" at bounding box center [65, 339] width 128 height 22
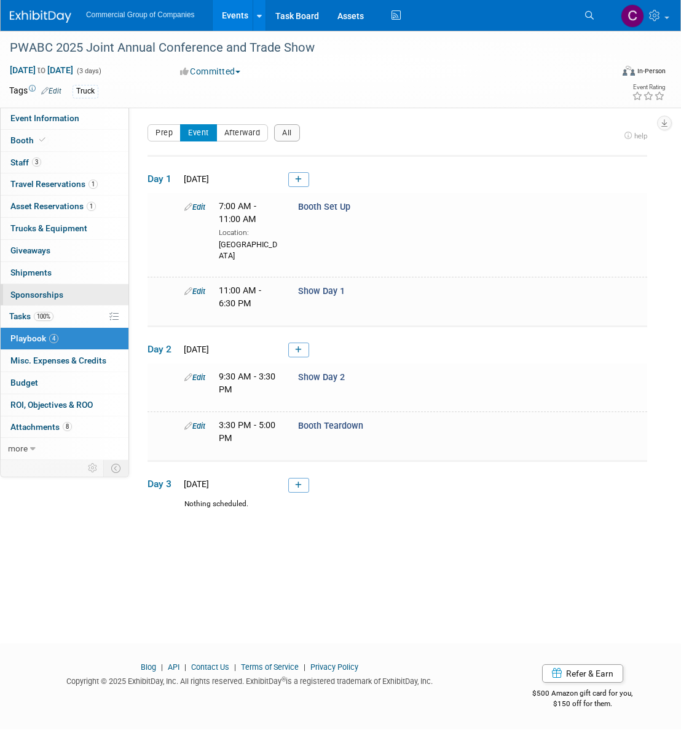
click at [106, 291] on link "0 Sponsorships 0" at bounding box center [65, 295] width 128 height 22
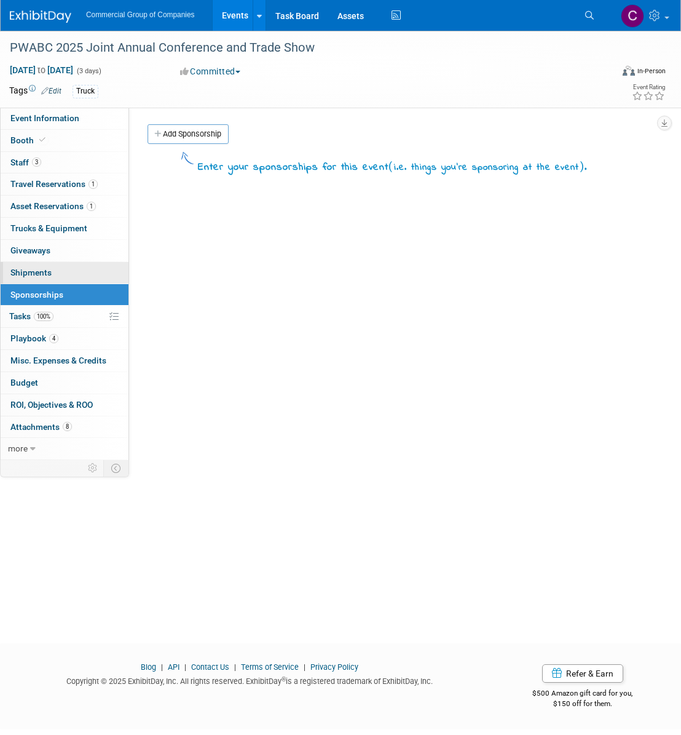
click at [84, 277] on link "0 Shipments 0" at bounding box center [65, 273] width 128 height 22
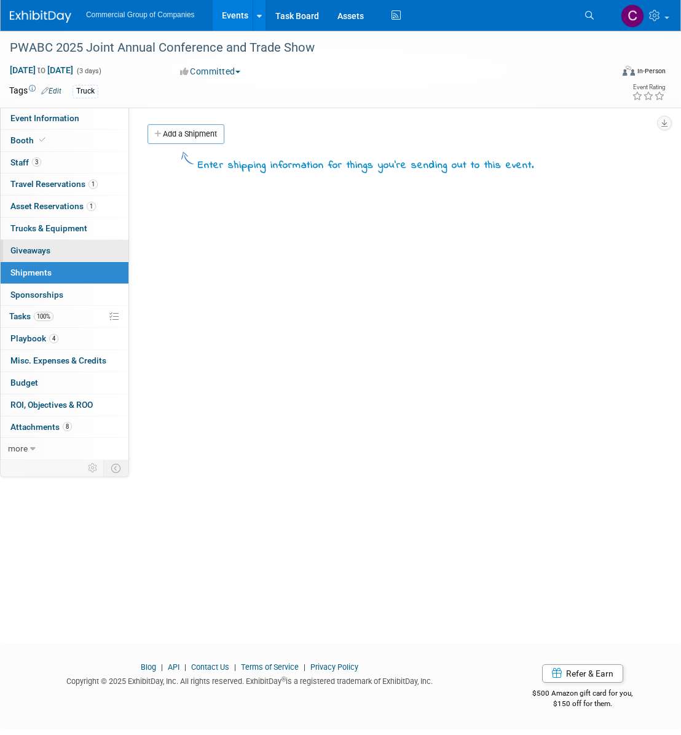
click at [84, 255] on link "0 Giveaways 0" at bounding box center [65, 251] width 128 height 22
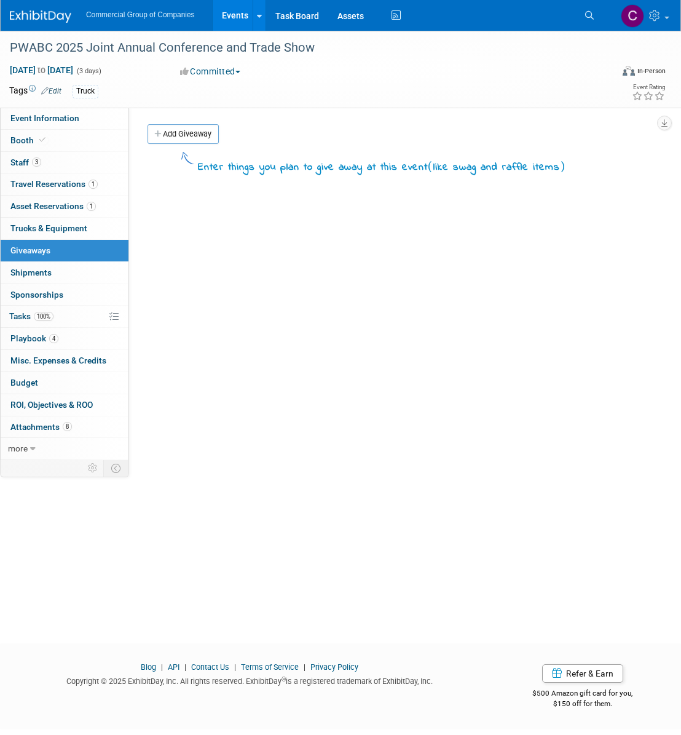
click at [205, 123] on div "Event Website: Edit https://site.pheedloop.com/event/EVELZAEHYMRUY/conferencepa…" at bounding box center [393, 284] width 528 height 352
click at [202, 132] on link "Add Giveaway" at bounding box center [183, 134] width 71 height 20
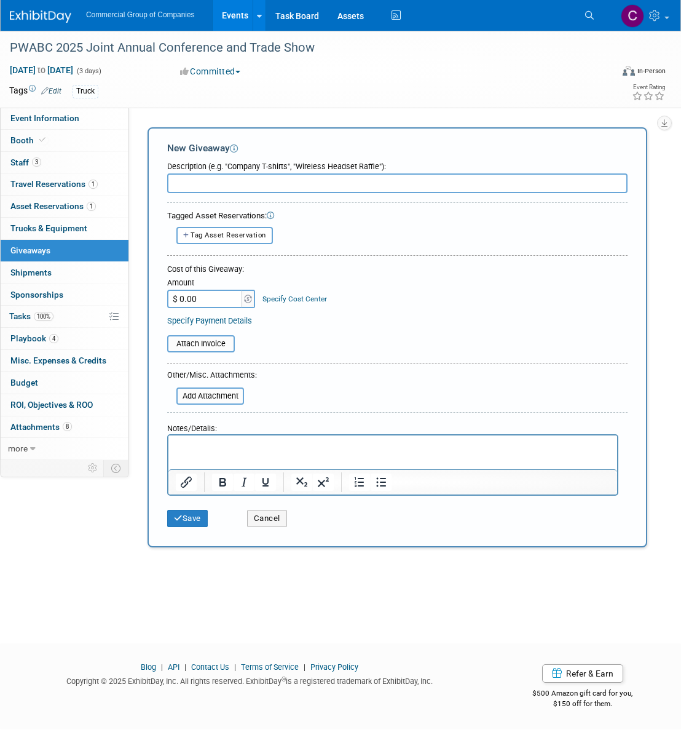
click at [230, 181] on input "text" at bounding box center [397, 183] width 461 height 20
type input "Cooler Giveaway"
click at [217, 290] on input "$ 0.00" at bounding box center [205, 299] width 77 height 18
click at [315, 273] on div "Cost of this Giveaway:" at bounding box center [397, 269] width 461 height 11
click at [188, 513] on button "Save" at bounding box center [187, 518] width 41 height 17
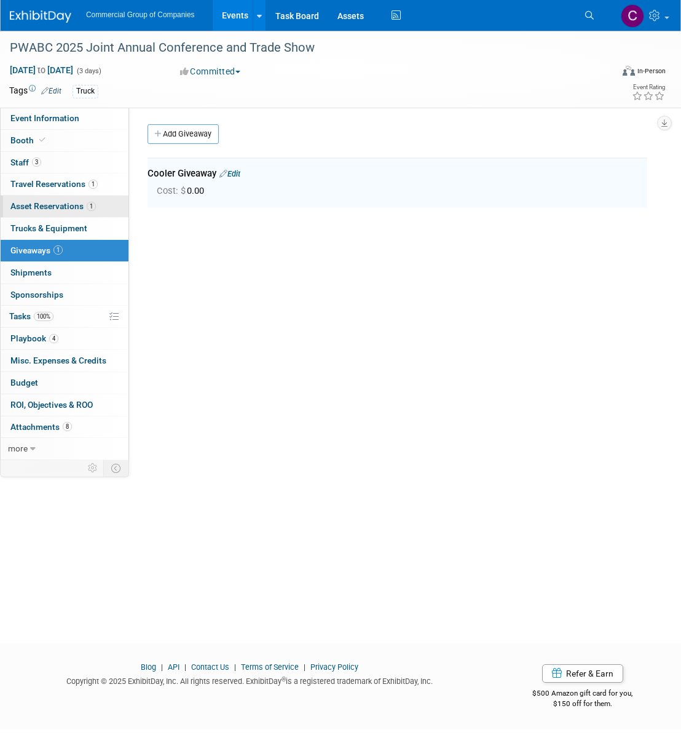
click at [109, 213] on link "1 Asset Reservations 1" at bounding box center [65, 207] width 128 height 22
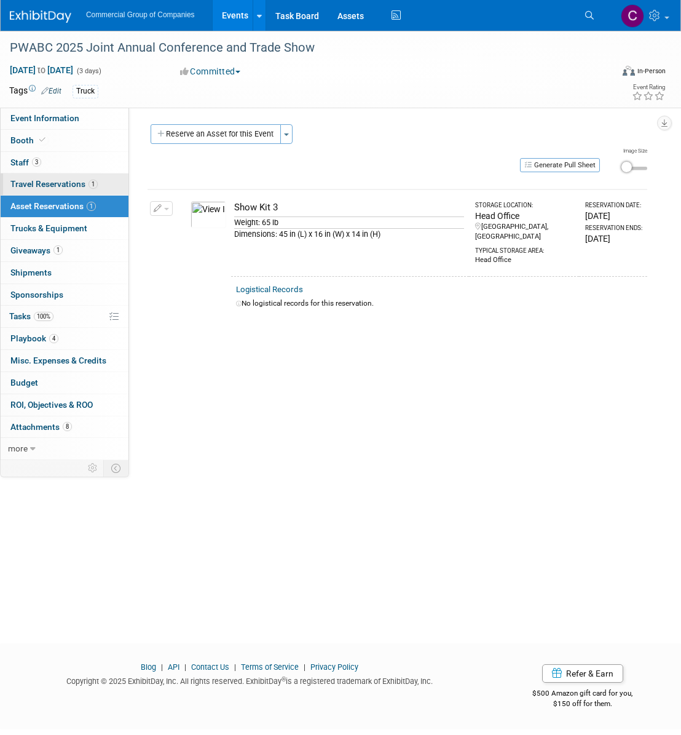
click at [109, 191] on link "1 Travel Reservations 1" at bounding box center [65, 184] width 128 height 22
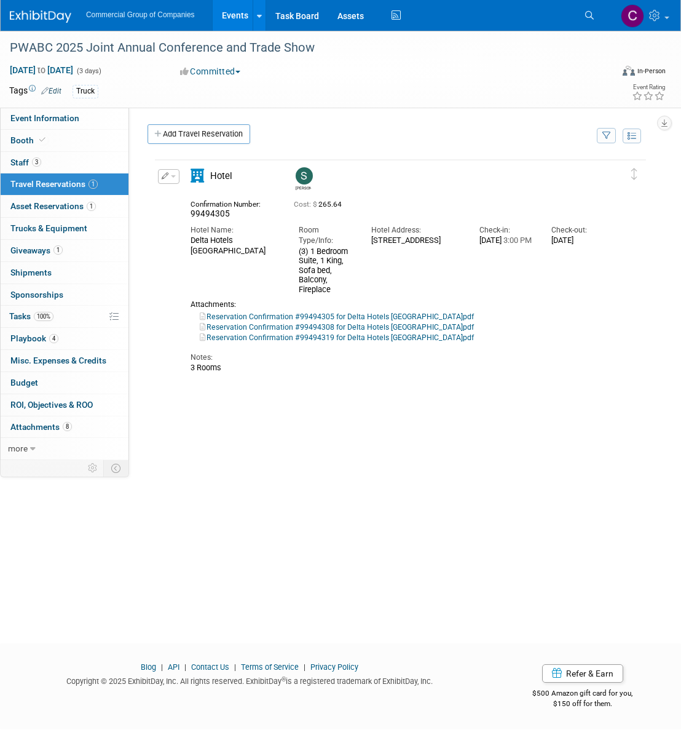
drag, startPoint x: 418, startPoint y: 273, endPoint x: 370, endPoint y: 244, distance: 56.5
click at [370, 244] on div "Hotel Address: 4308 Main Street Whistler, British Columbia V8E 1A9 Canada" at bounding box center [416, 232] width 108 height 26
copy div "4308 Main Street Whistler, British Columbia V8E 1A9 Canada"
click at [44, 451] on link "more" at bounding box center [65, 449] width 128 height 22
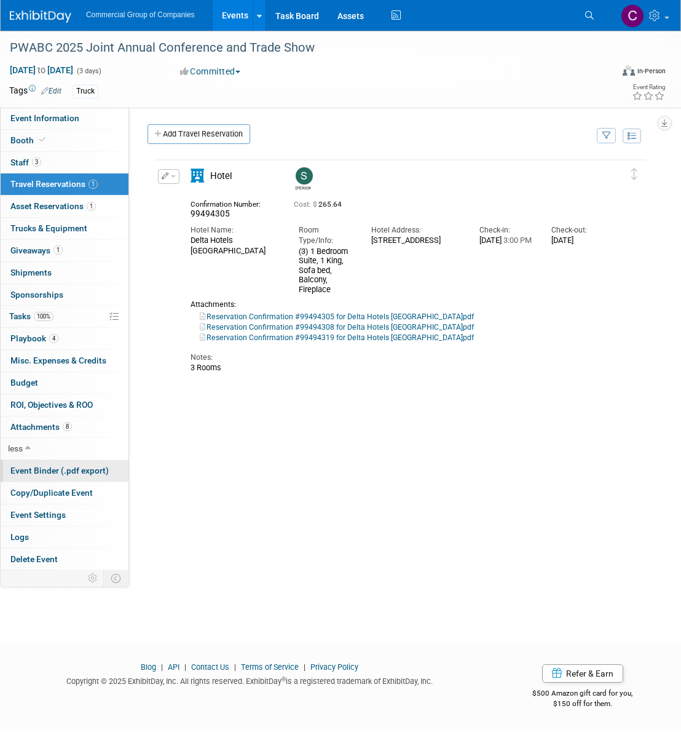
click at [54, 473] on span "Event Binder (.pdf export)" at bounding box center [59, 471] width 98 height 10
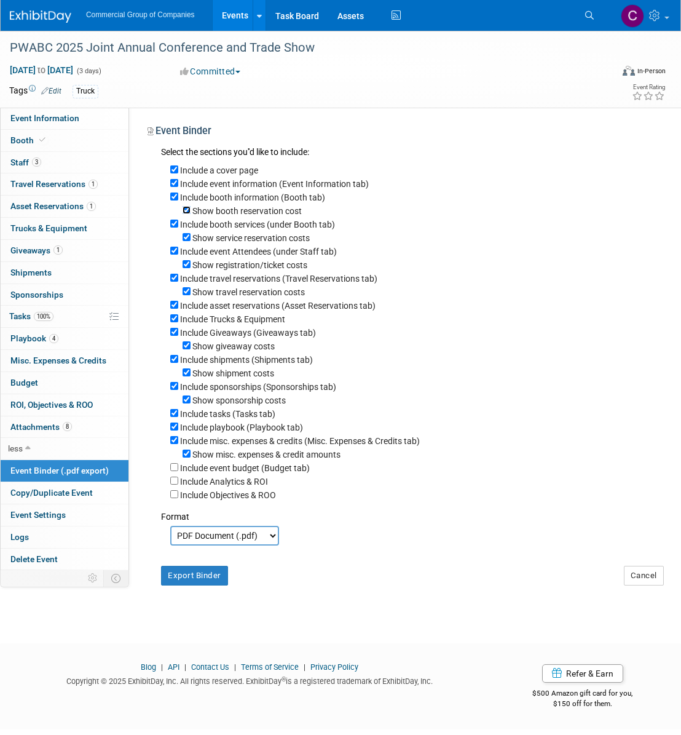
click at [184, 210] on input "Show booth reservation cost" at bounding box center [187, 210] width 8 height 8
checkbox input "false"
click at [183, 236] on input "Show service reservation costs" at bounding box center [187, 237] width 8 height 8
checkbox input "false"
click at [84, 143] on link "Booth" at bounding box center [65, 141] width 128 height 22
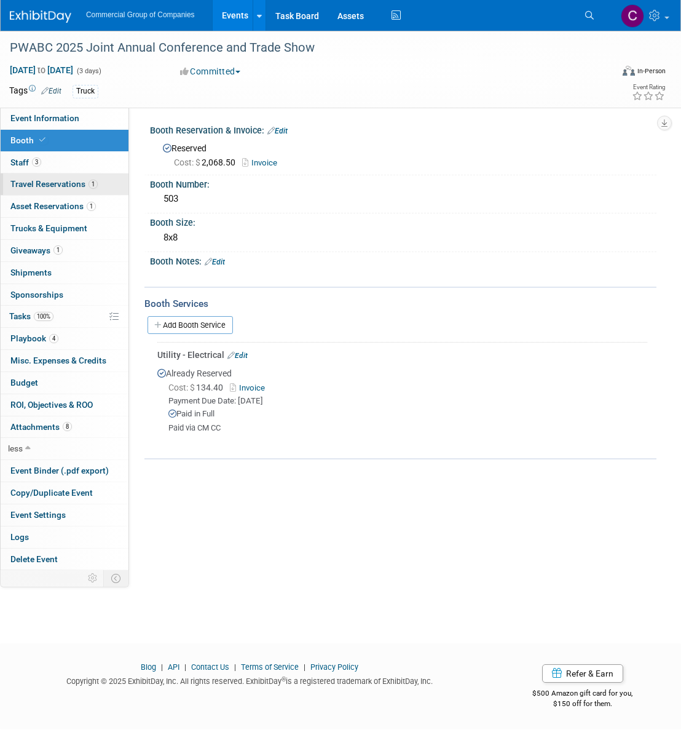
click at [72, 193] on link "1 Travel Reservations 1" at bounding box center [65, 184] width 128 height 22
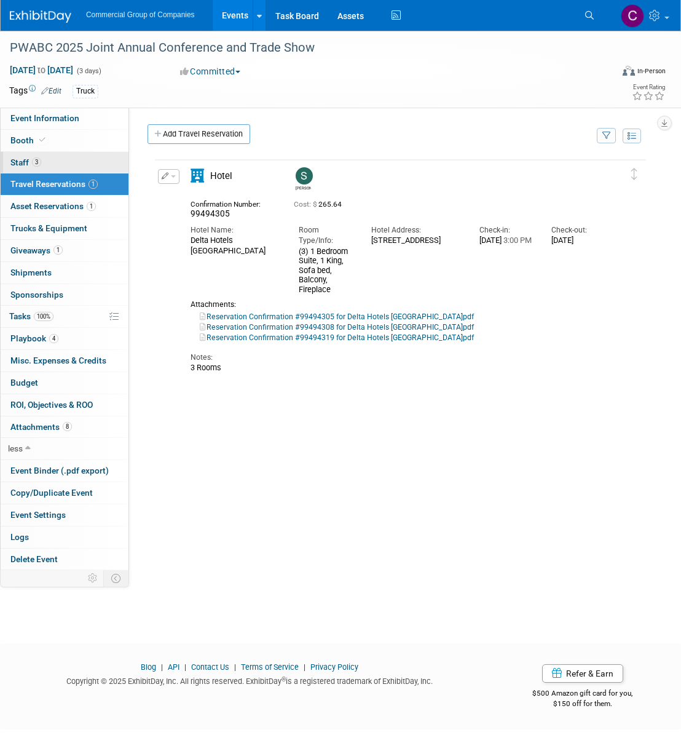
click at [77, 165] on link "3 Staff 3" at bounding box center [65, 163] width 128 height 22
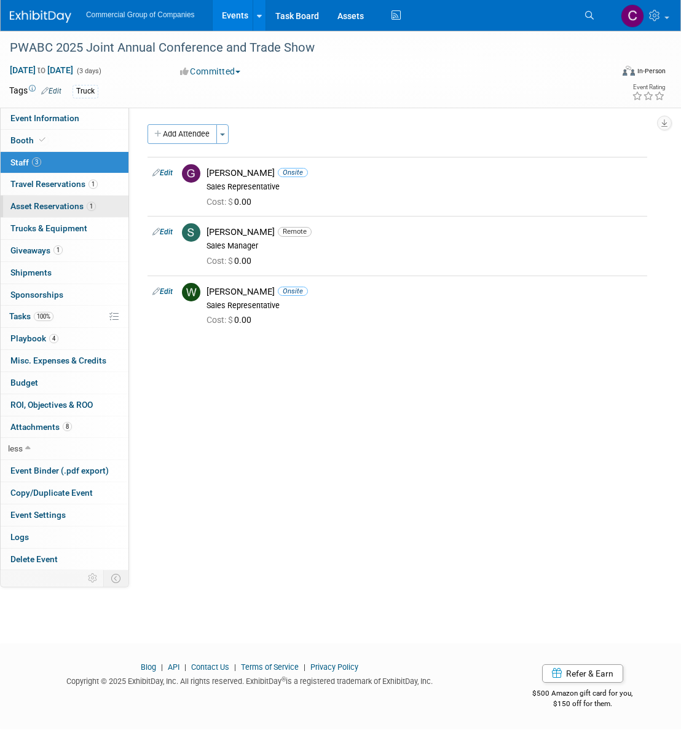
click at [71, 207] on span "Asset Reservations 1" at bounding box center [52, 206] width 85 height 10
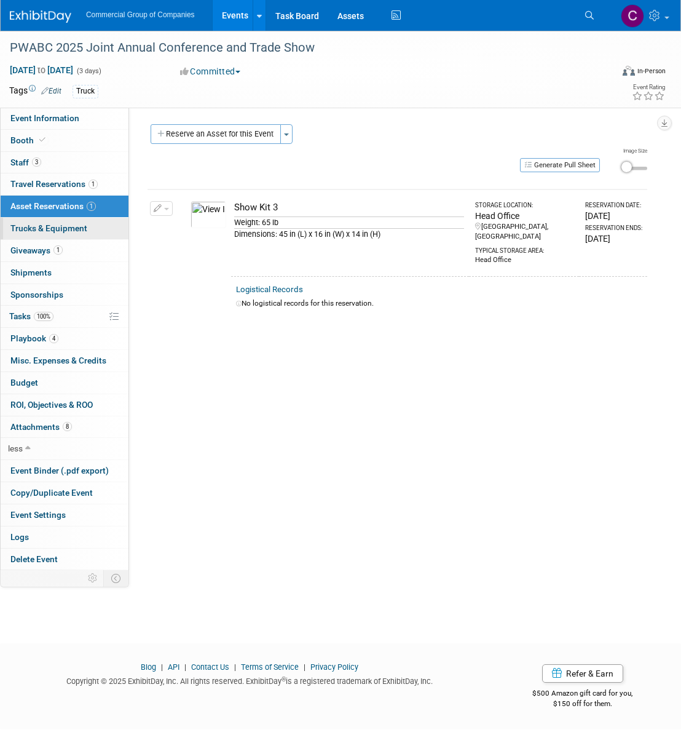
click at [69, 221] on link "Trucks & Equipment" at bounding box center [65, 229] width 128 height 22
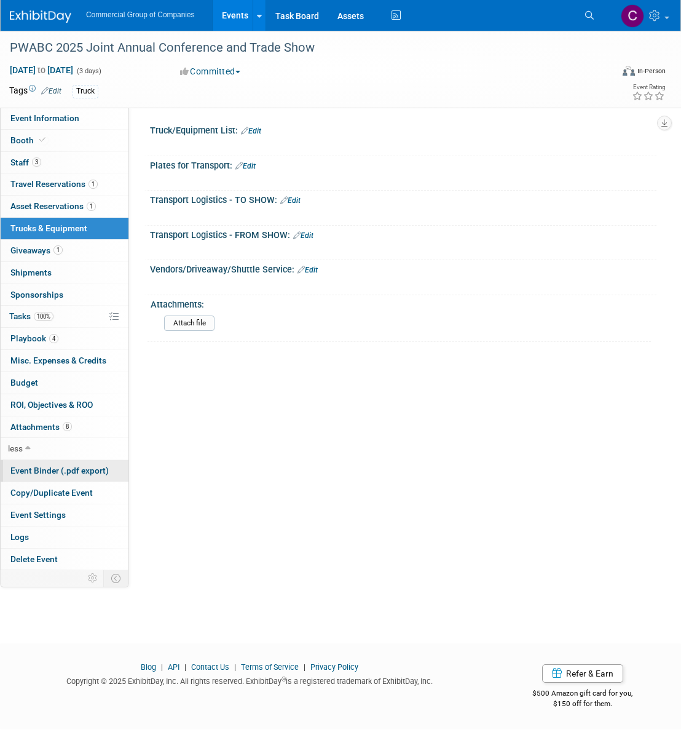
click at [89, 461] on link "Event Binder (.pdf export)" at bounding box center [65, 471] width 128 height 22
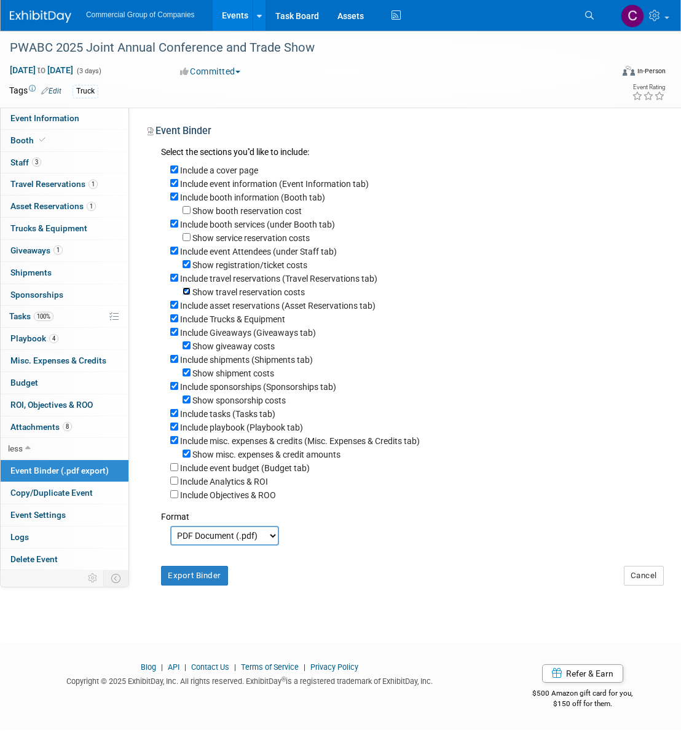
click at [184, 295] on input "Show travel reservation costs" at bounding box center [187, 291] width 8 height 8
checkbox input "false"
click at [175, 322] on input "Include Trucks & Equipment" at bounding box center [174, 318] width 8 height 8
checkbox input "false"
click at [184, 347] on input "Show giveaway costs" at bounding box center [187, 345] width 8 height 8
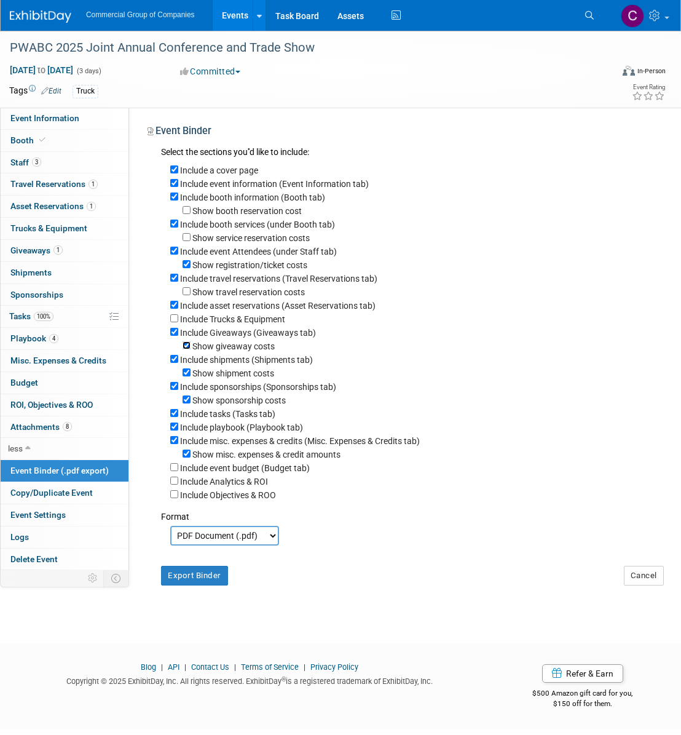
checkbox input "false"
click at [178, 361] on input "Include shipments (Shipments tab)" at bounding box center [174, 359] width 8 height 8
checkbox input "false"
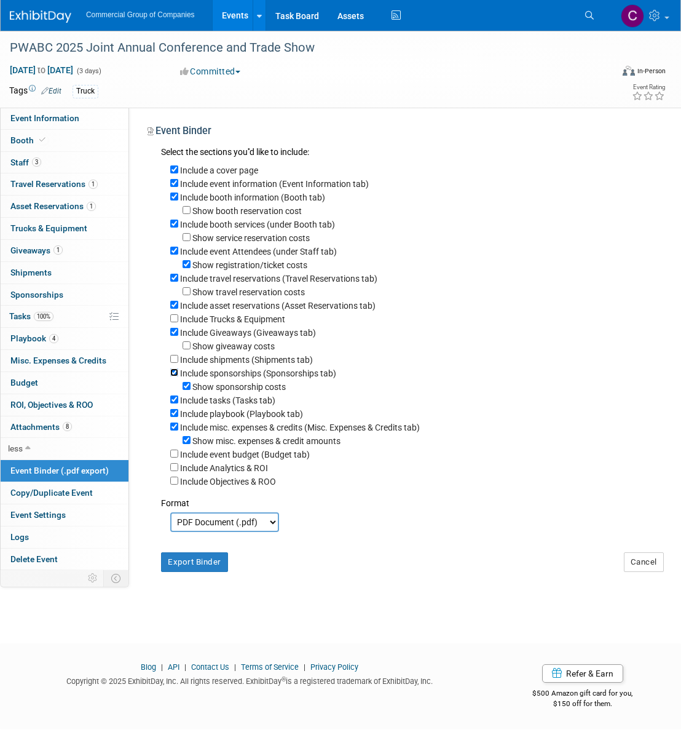
click at [176, 376] on input "Include sponsorships (Sponsorships tab)" at bounding box center [174, 372] width 8 height 8
checkbox input "false"
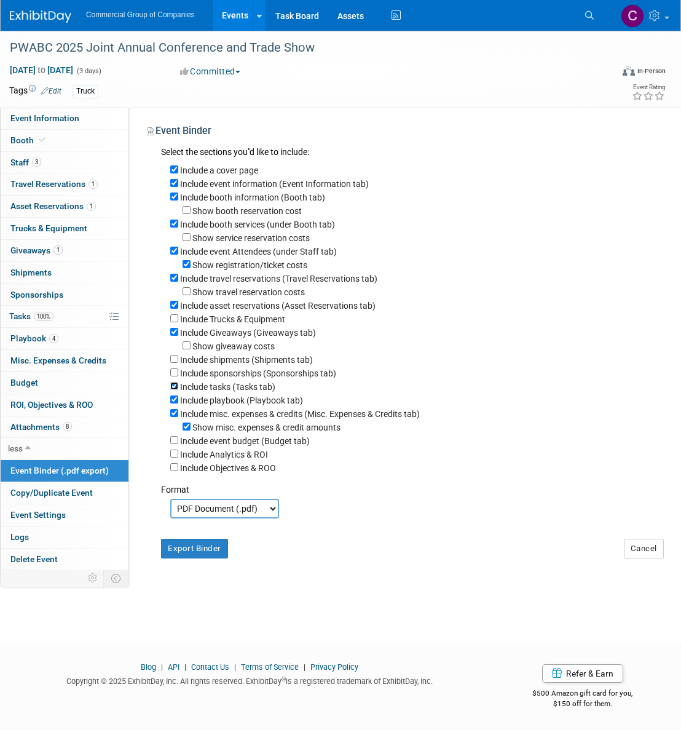
click at [178, 389] on input "Include tasks (Tasks tab)" at bounding box center [174, 386] width 8 height 8
checkbox input "false"
click at [175, 417] on input "Include misc. expenses & credits (Misc. Expenses & Credits tab)" at bounding box center [174, 413] width 8 height 8
checkbox input "false"
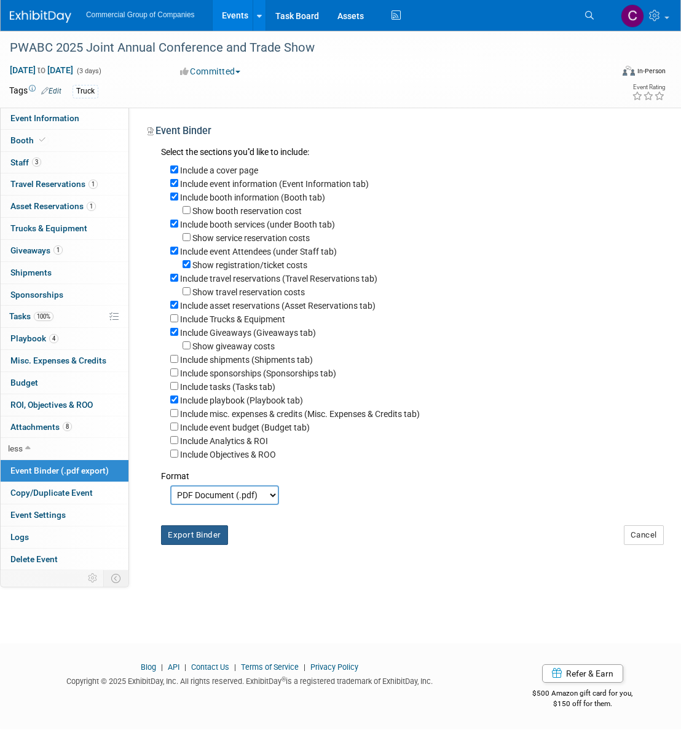
click at [186, 544] on button "Export Binder" at bounding box center [194, 535] width 67 height 20
click at [68, 340] on link "4 Playbook 4" at bounding box center [65, 339] width 128 height 22
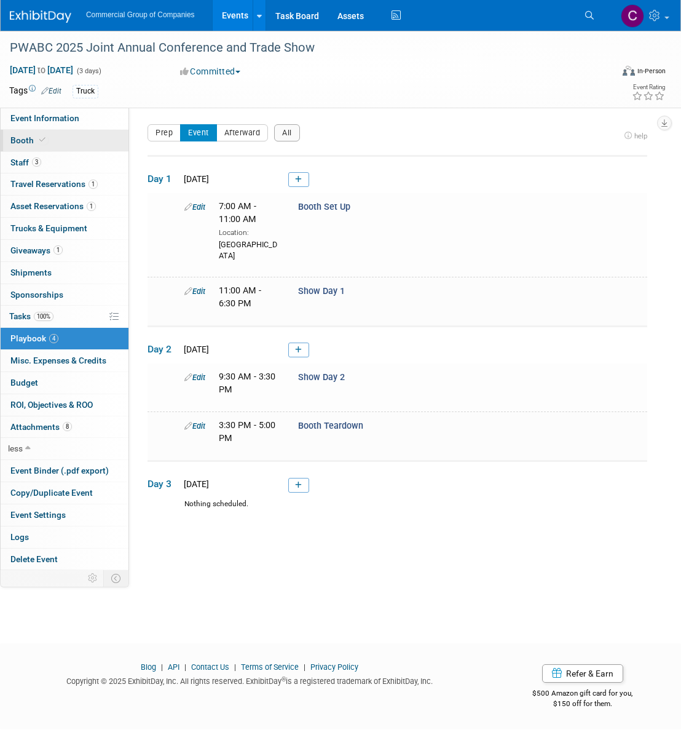
click at [83, 130] on link "Booth" at bounding box center [65, 141] width 128 height 22
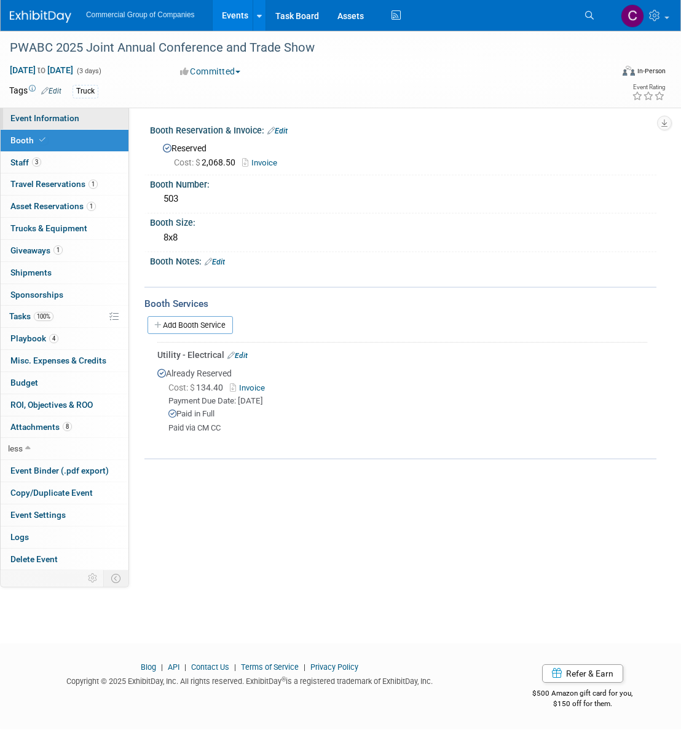
click at [83, 124] on link "Event Information" at bounding box center [65, 119] width 128 height 22
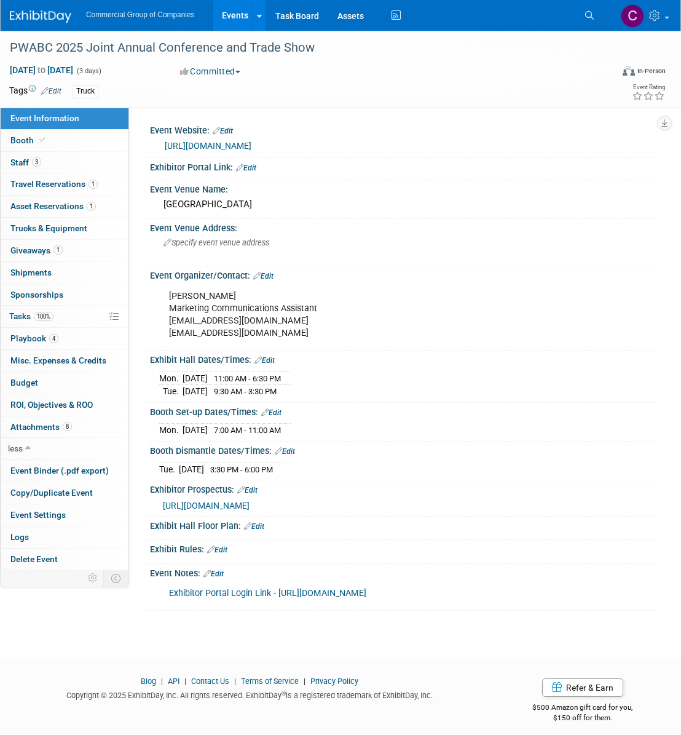
click at [283, 456] on div "Tue. Oct 7, 2025 3:30 PM - 6:00 PM Save Changes Cancel" at bounding box center [403, 466] width 507 height 21
click at [287, 450] on link "Edit" at bounding box center [285, 451] width 20 height 9
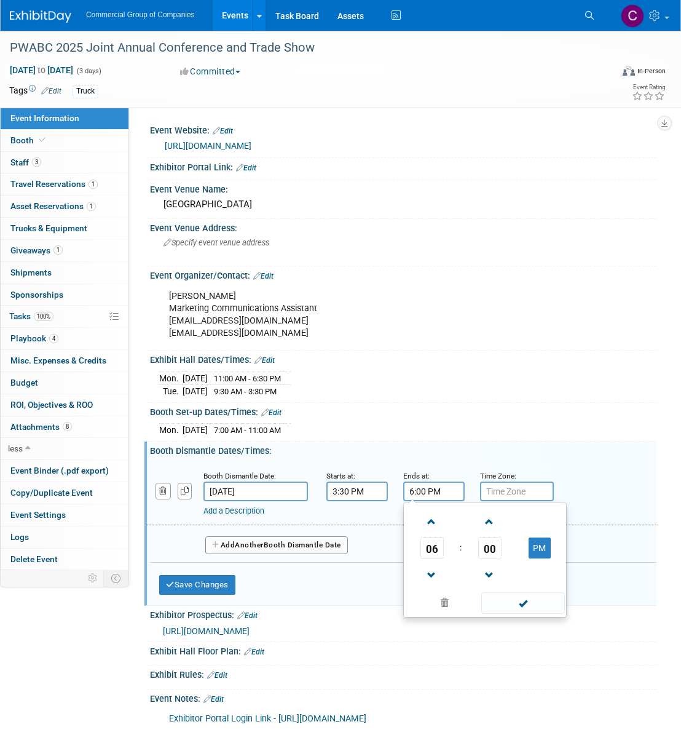
click at [438, 490] on input "6:00 PM" at bounding box center [433, 491] width 61 height 20
click at [437, 490] on input "6:00 PM" at bounding box center [433, 491] width 61 height 20
click at [437, 574] on span at bounding box center [432, 576] width 22 height 22
type input "5:00 PM"
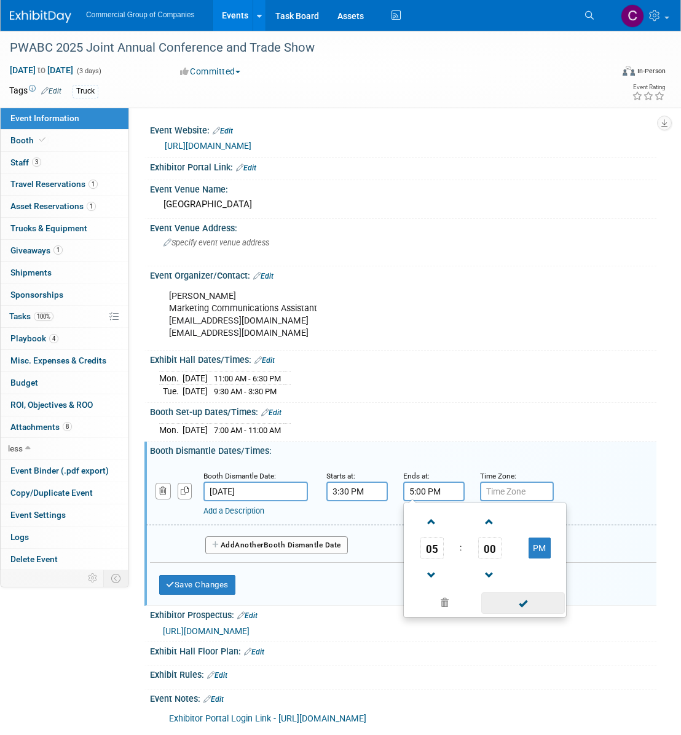
click at [510, 605] on span at bounding box center [522, 603] width 83 height 22
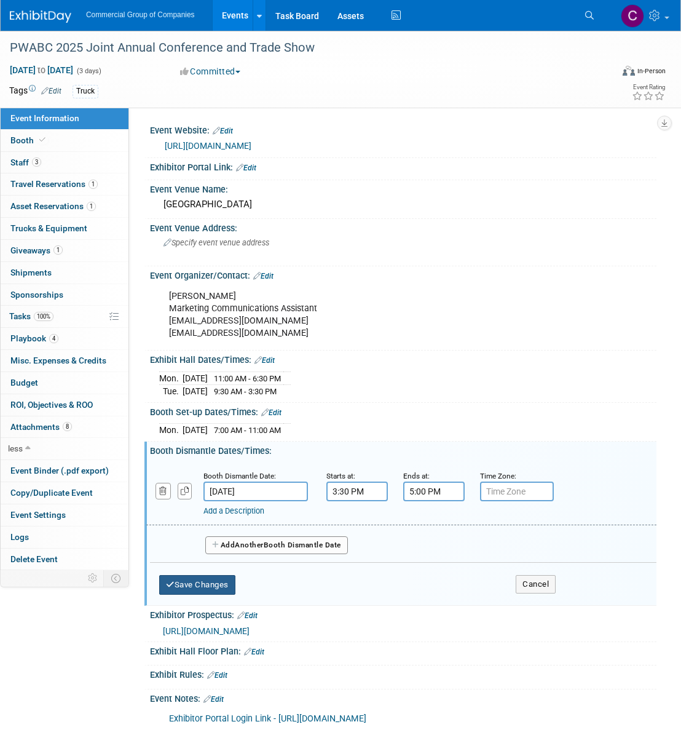
click at [204, 592] on button "Save Changes" at bounding box center [197, 585] width 76 height 20
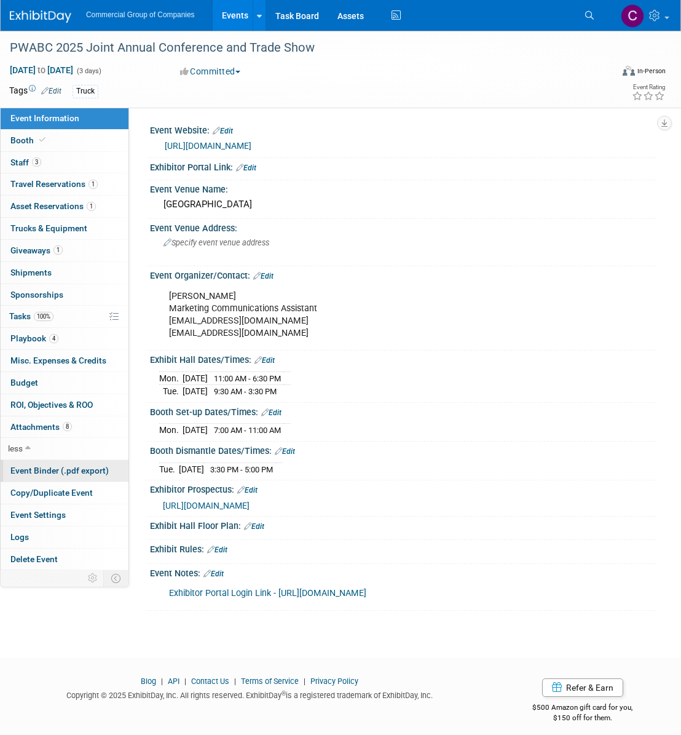
click at [65, 469] on span "Event Binder (.pdf export)" at bounding box center [59, 471] width 98 height 10
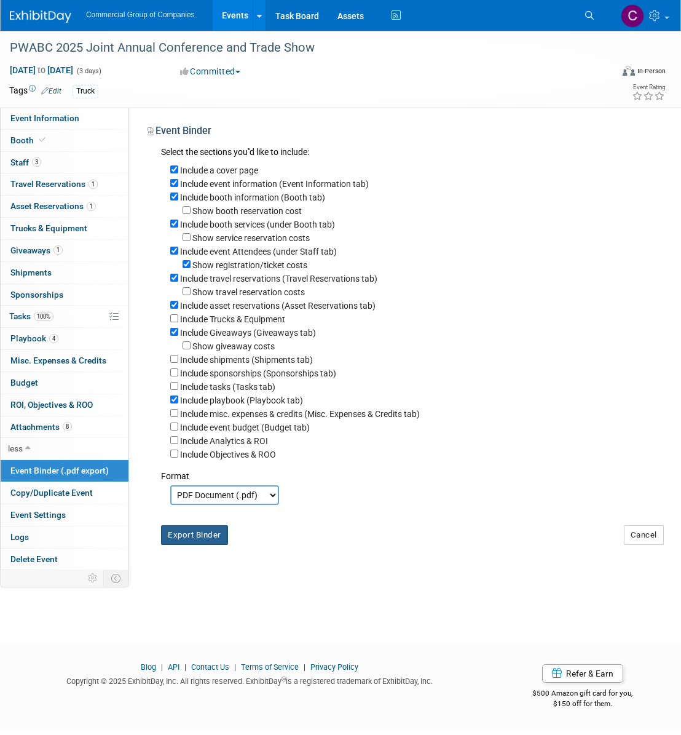
click at [196, 539] on button "Export Binder" at bounding box center [194, 535] width 67 height 20
